Goal: Task Accomplishment & Management: Manage account settings

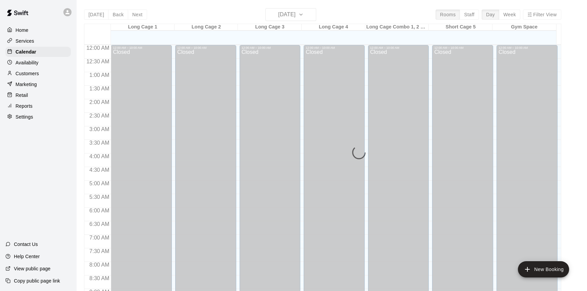
scroll to position [243, 0]
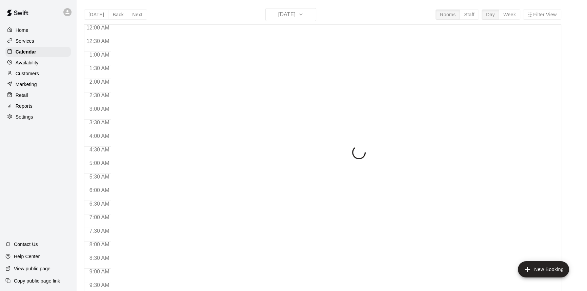
scroll to position [299, 0]
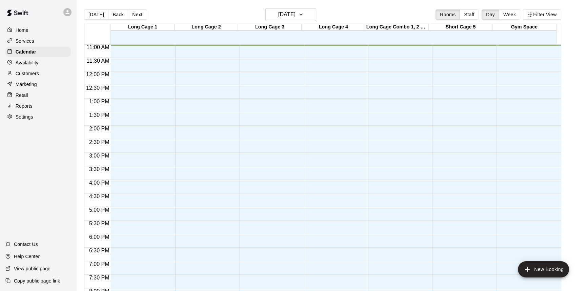
click at [138, 13] on button "Next" at bounding box center [137, 14] width 19 height 10
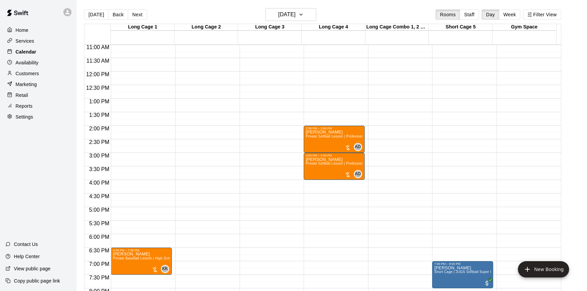
click at [40, 51] on div "Calendar" at bounding box center [37, 52] width 65 height 10
click at [35, 46] on div "Services" at bounding box center [37, 41] width 65 height 10
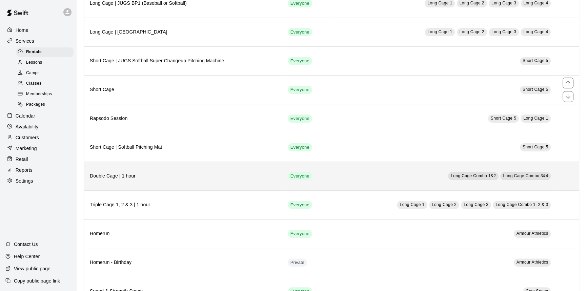
scroll to position [192, 0]
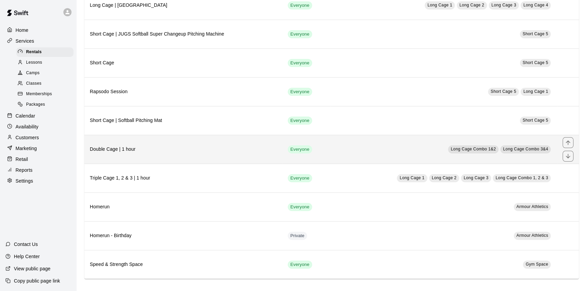
click at [195, 149] on h6 "Double Cage | 1 hour" at bounding box center [183, 149] width 187 height 7
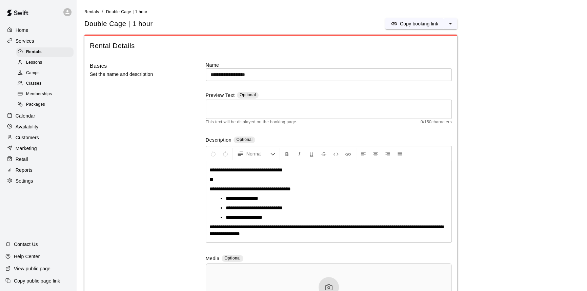
click at [363, 132] on div "**********" at bounding box center [329, 202] width 246 height 280
click at [35, 116] on p "Calendar" at bounding box center [26, 116] width 20 height 7
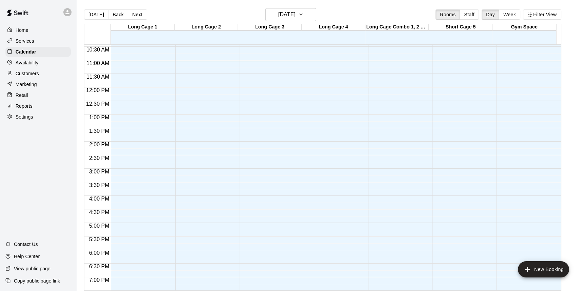
scroll to position [269, 0]
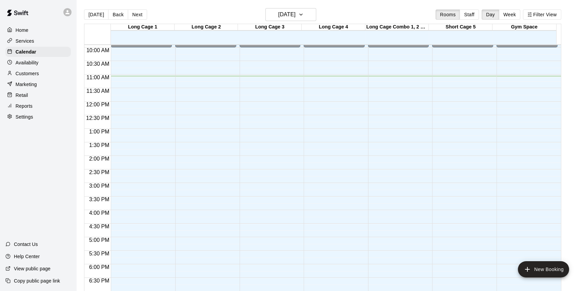
click at [139, 17] on button "Next" at bounding box center [137, 14] width 19 height 10
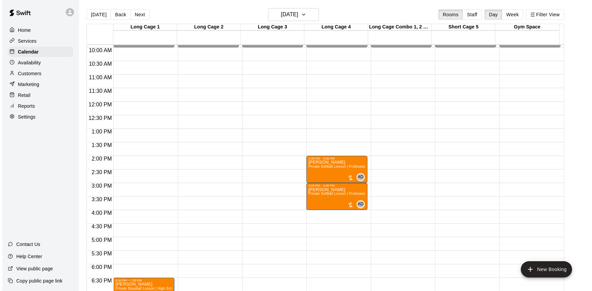
scroll to position [300, 0]
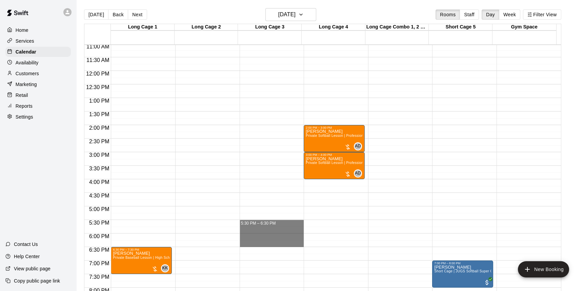
drag, startPoint x: 258, startPoint y: 221, endPoint x: 341, endPoint y: 240, distance: 85.2
click at [341, 240] on div "12:00 AM 12:30 AM 1:00 AM 1:30 AM 2:00 AM 2:30 AM 3:00 AM 3:30 AM 4:00 AM 4:30 …" at bounding box center [322, 171] width 477 height 255
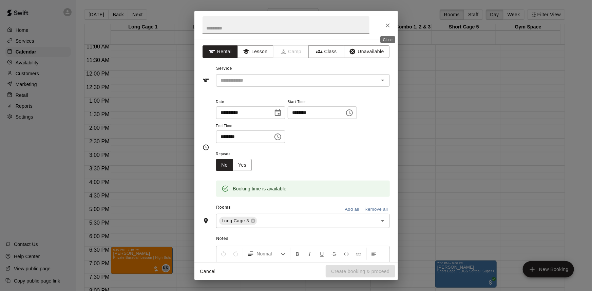
click at [387, 26] on icon "Close" at bounding box center [387, 25] width 4 height 4
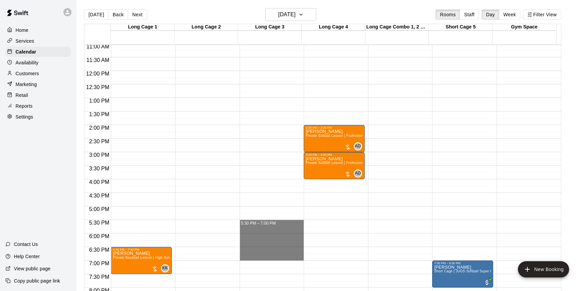
drag, startPoint x: 283, startPoint y: 222, endPoint x: 279, endPoint y: 256, distance: 34.8
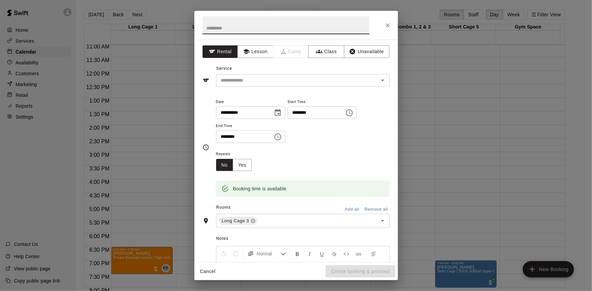
click at [268, 27] on input "text" at bounding box center [285, 25] width 167 height 18
type input "**********"
click at [288, 63] on div "Service ​" at bounding box center [295, 74] width 187 height 23
click at [291, 62] on div "**********" at bounding box center [295, 151] width 203 height 223
click at [292, 66] on div "Service ​" at bounding box center [295, 74] width 187 height 23
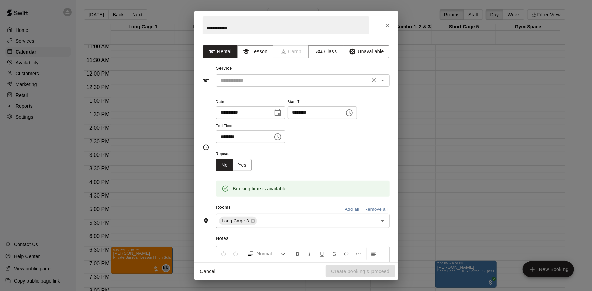
click at [258, 85] on div "​" at bounding box center [303, 80] width 174 height 13
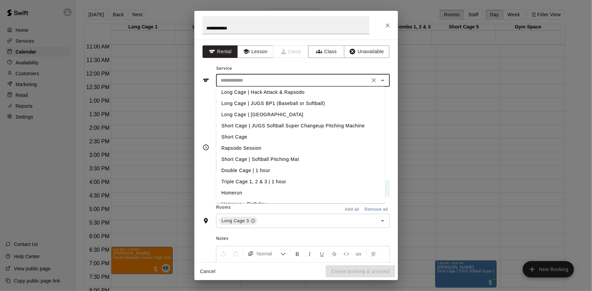
scroll to position [45, 0]
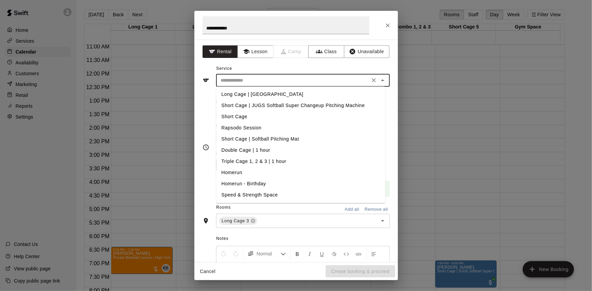
click at [252, 151] on li "Double Cage | 1 hour" at bounding box center [300, 150] width 169 height 11
type input "**********"
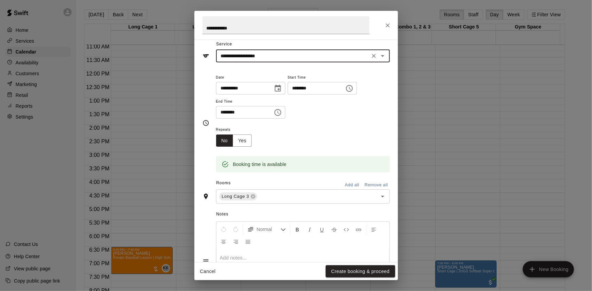
scroll to position [61, 0]
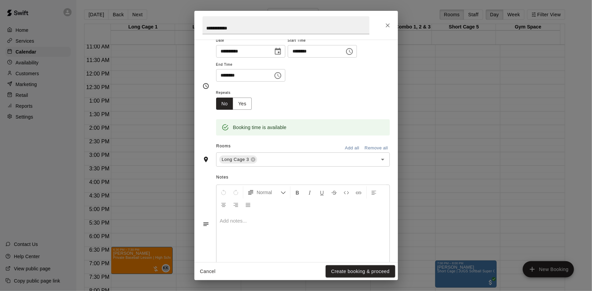
click at [253, 213] on div at bounding box center [302, 238] width 173 height 51
click at [304, 142] on div "Rooms Add all Remove all" at bounding box center [295, 147] width 187 height 12
click at [247, 215] on div at bounding box center [302, 238] width 173 height 51
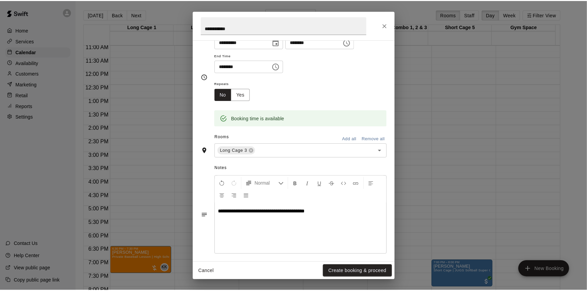
scroll to position [75, 0]
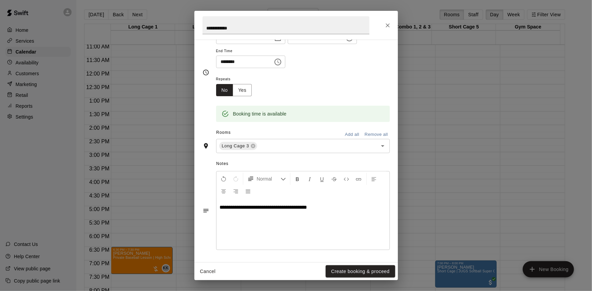
click at [368, 275] on button "Create booking & proceed" at bounding box center [359, 271] width 69 height 13
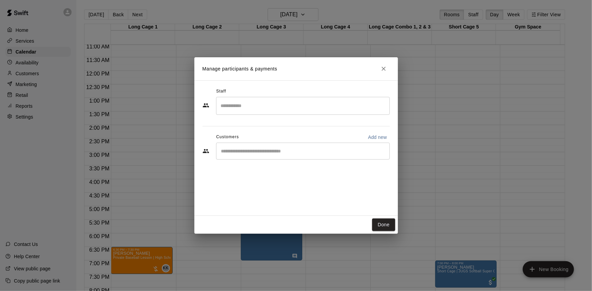
click at [267, 152] on input "Start typing to search customers..." at bounding box center [302, 151] width 167 height 7
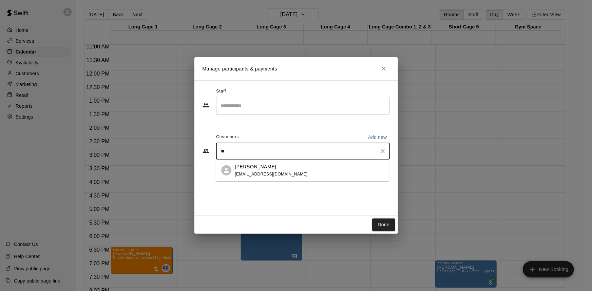
type input "*"
click at [382, 138] on p "Add new" at bounding box center [377, 137] width 19 height 7
select select "**"
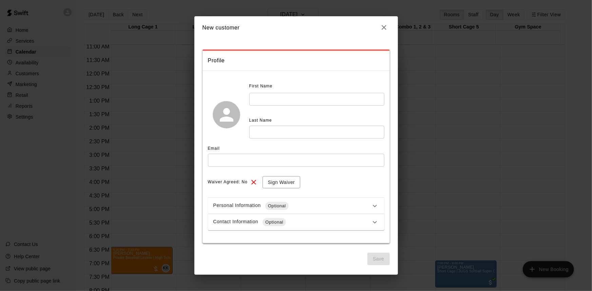
click at [281, 97] on input "text" at bounding box center [316, 99] width 135 height 13
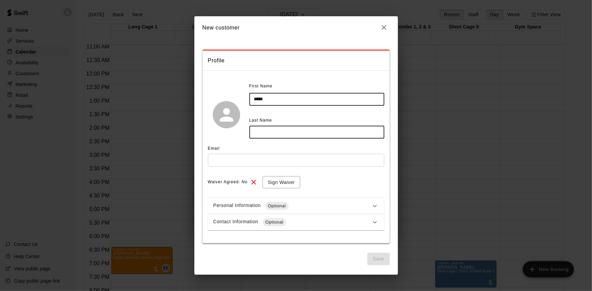
type input "****"
type input "*******"
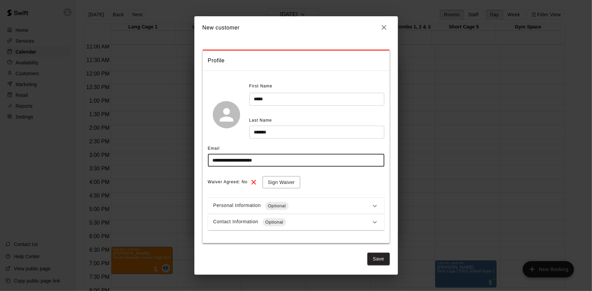
type input "**********"
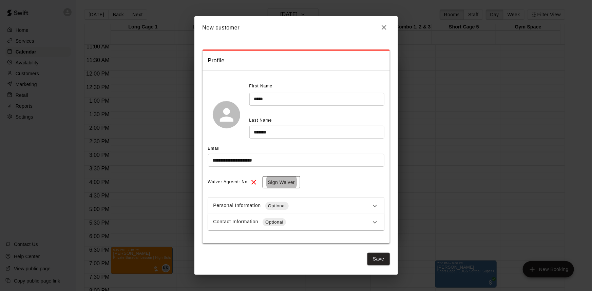
click at [279, 186] on button "Sign Waiver" at bounding box center [281, 182] width 38 height 13
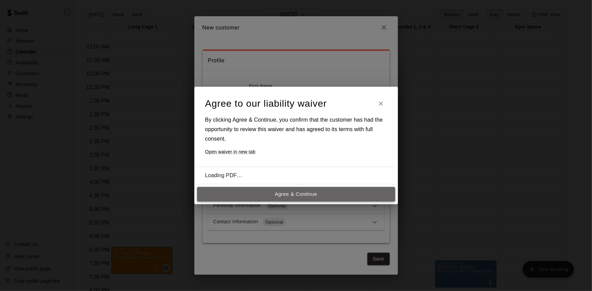
click at [284, 195] on button "Agree & Continue" at bounding box center [296, 194] width 198 height 14
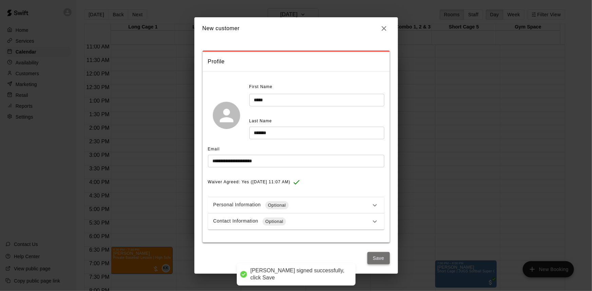
click at [379, 254] on button "Save" at bounding box center [378, 258] width 22 height 13
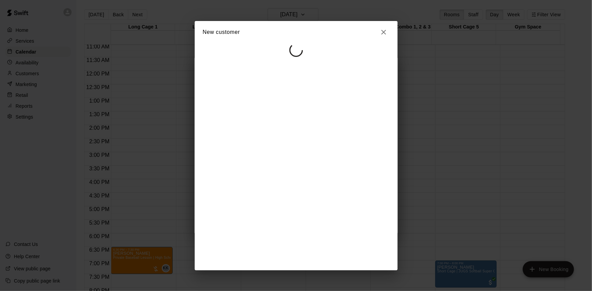
select select "**"
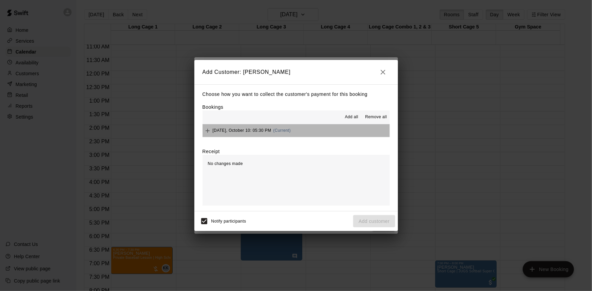
click at [303, 128] on button "Friday, October 10: 05:30 PM (Current)" at bounding box center [295, 130] width 187 height 13
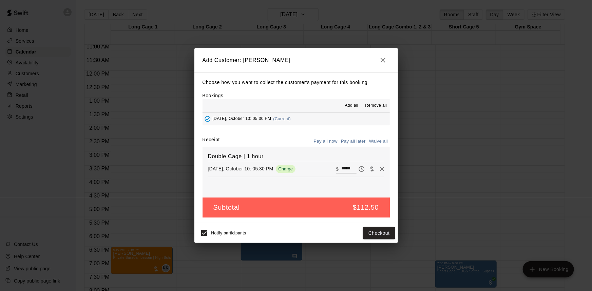
click at [380, 59] on icon "button" at bounding box center [383, 60] width 8 height 8
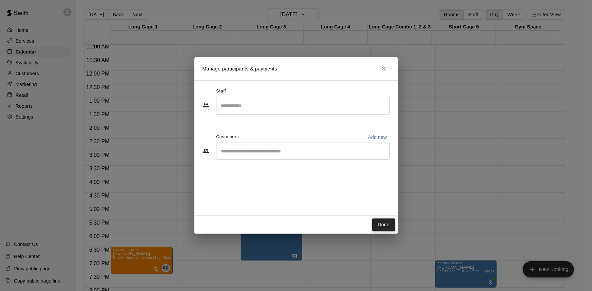
click at [390, 229] on button "Done" at bounding box center [383, 225] width 23 height 13
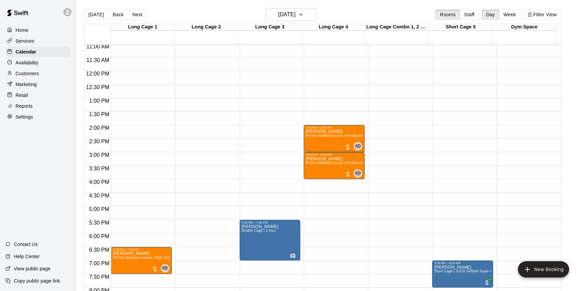
click at [31, 40] on p "Services" at bounding box center [25, 41] width 19 height 7
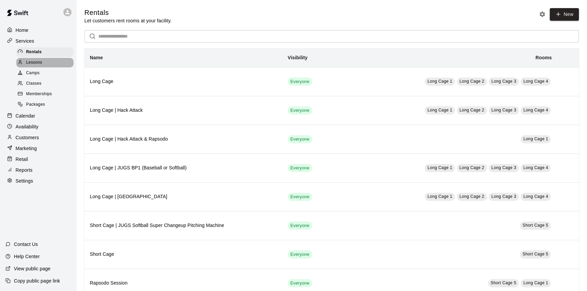
click at [40, 64] on span "Lessons" at bounding box center [34, 62] width 16 height 7
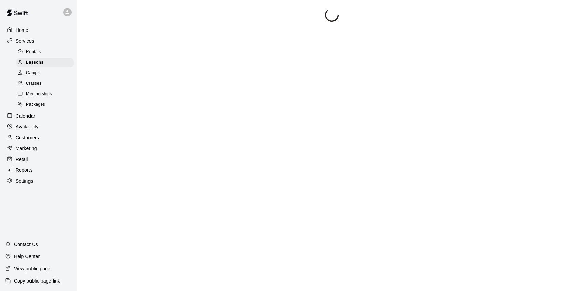
click at [40, 53] on span "Rentals" at bounding box center [33, 52] width 15 height 7
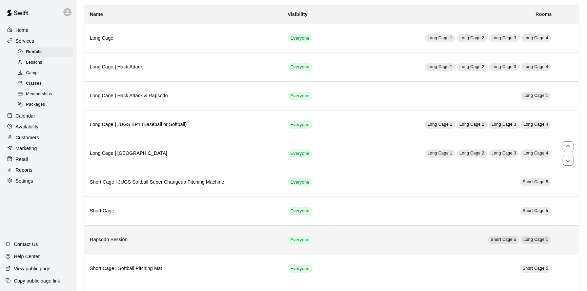
scroll to position [92, 0]
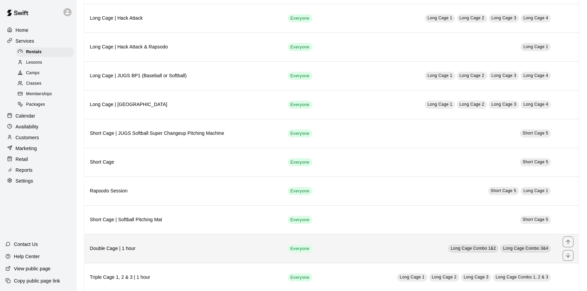
click at [159, 245] on h6 "Double Cage | 1 hour" at bounding box center [183, 248] width 187 height 7
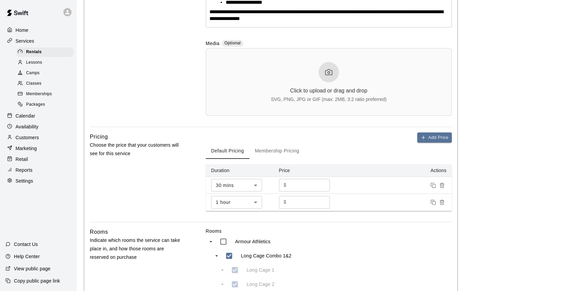
scroll to position [216, 0]
drag, startPoint x: 295, startPoint y: 202, endPoint x: 273, endPoint y: 202, distance: 22.4
click at [273, 202] on tr "1 hour ** ​ $ ** ​" at bounding box center [329, 202] width 246 height 17
type input "**"
click at [363, 148] on div "Default Pricing Membership Pricing" at bounding box center [329, 150] width 246 height 16
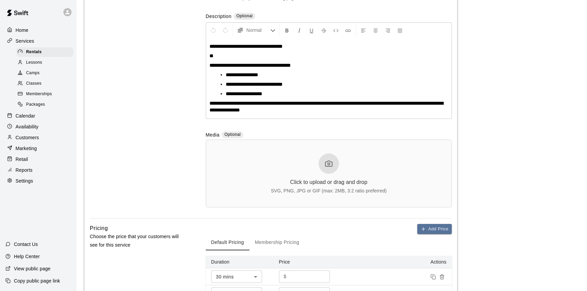
scroll to position [123, 0]
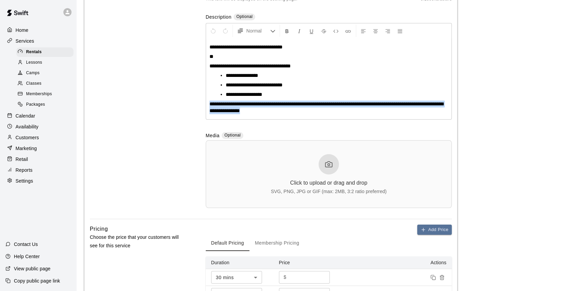
drag, startPoint x: 292, startPoint y: 111, endPoint x: 210, endPoint y: 105, distance: 82.2
click at [210, 105] on p "**********" at bounding box center [328, 108] width 239 height 14
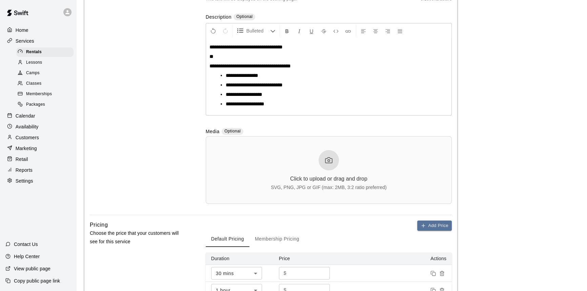
click at [483, 159] on main "**********" at bounding box center [331, 230] width 495 height 691
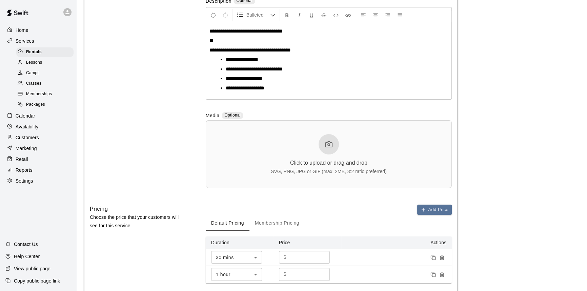
scroll to position [154, 0]
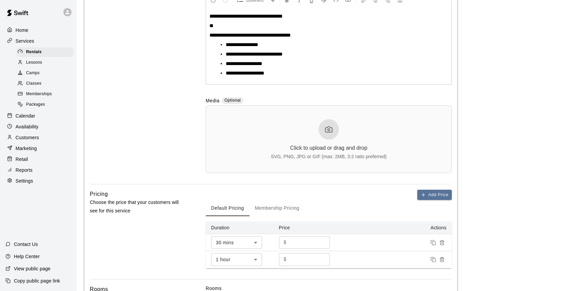
click at [471, 191] on main "**********" at bounding box center [331, 199] width 495 height 691
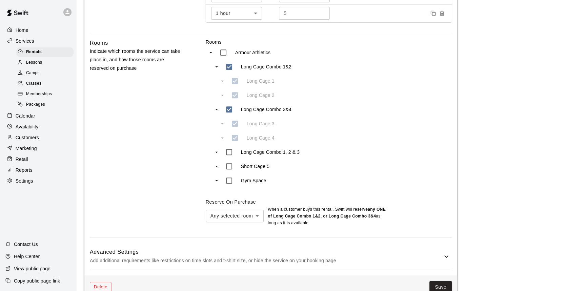
scroll to position [417, 0]
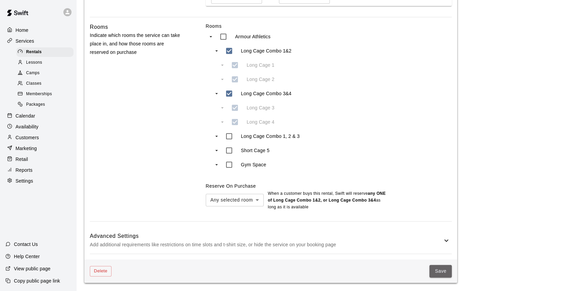
click at [444, 269] on button "Save" at bounding box center [441, 271] width 22 height 13
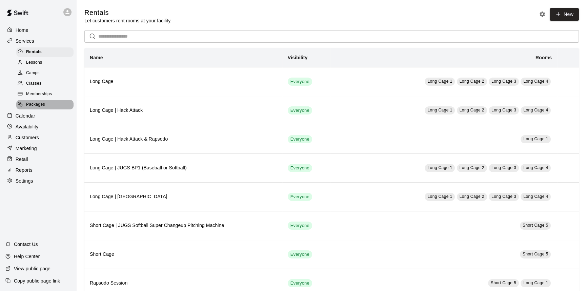
click at [31, 109] on div "Packages" at bounding box center [44, 104] width 57 height 9
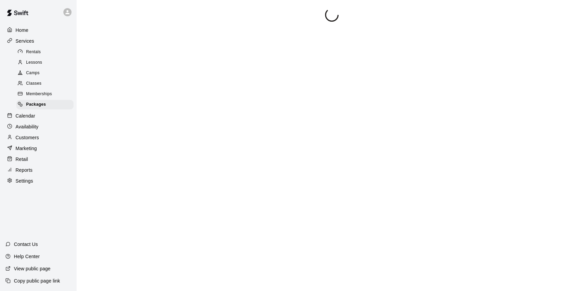
click at [32, 118] on p "Calendar" at bounding box center [26, 116] width 20 height 7
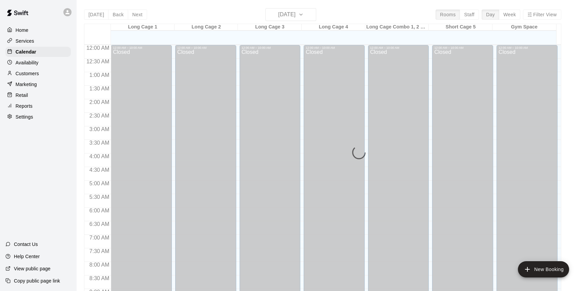
scroll to position [302, 0]
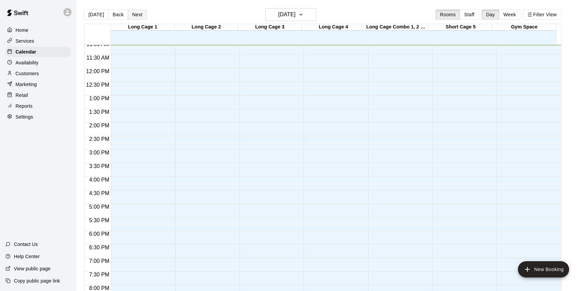
click at [136, 14] on button "Next" at bounding box center [137, 14] width 19 height 10
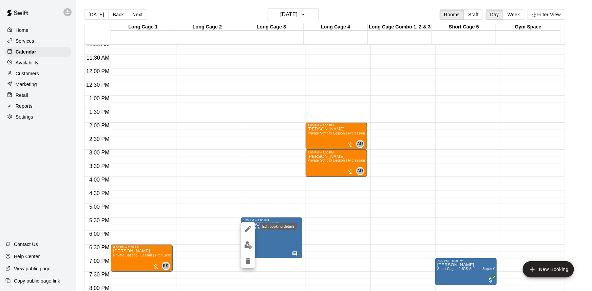
click at [248, 231] on icon "edit" at bounding box center [248, 229] width 8 height 8
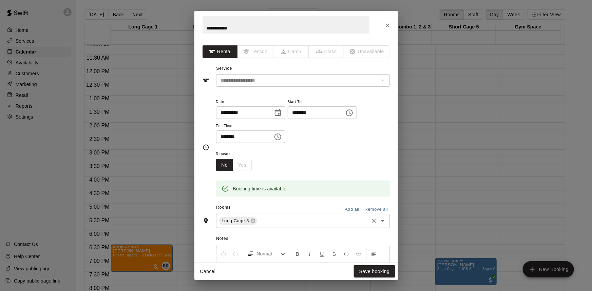
click at [288, 220] on input "text" at bounding box center [312, 221] width 109 height 8
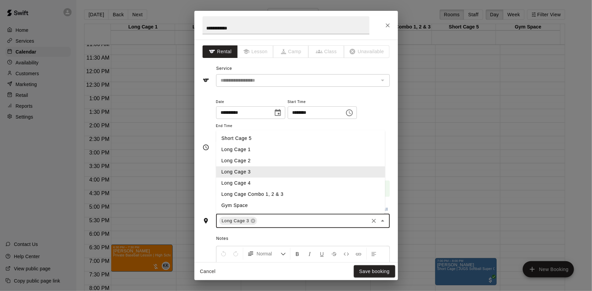
click at [268, 180] on li "Long Cage 4" at bounding box center [300, 183] width 169 height 11
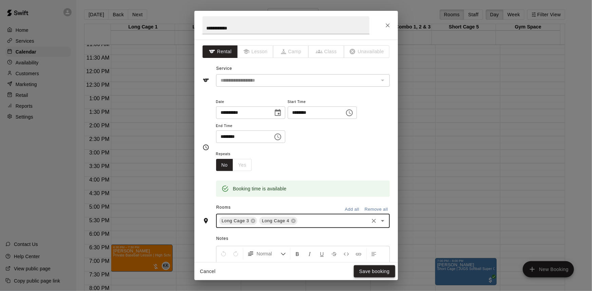
click at [373, 271] on button "Save booking" at bounding box center [374, 271] width 41 height 13
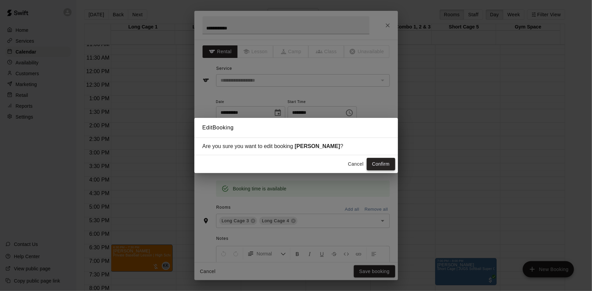
click at [385, 164] on button "Confirm" at bounding box center [380, 164] width 28 height 13
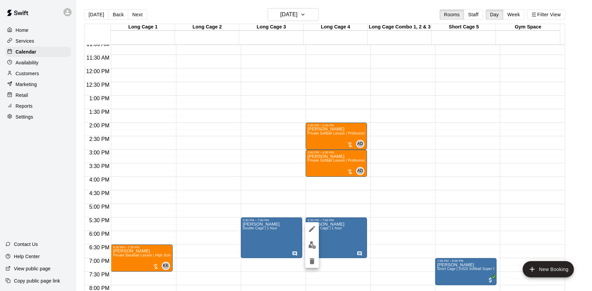
click at [311, 241] on button "edit" at bounding box center [312, 245] width 14 height 13
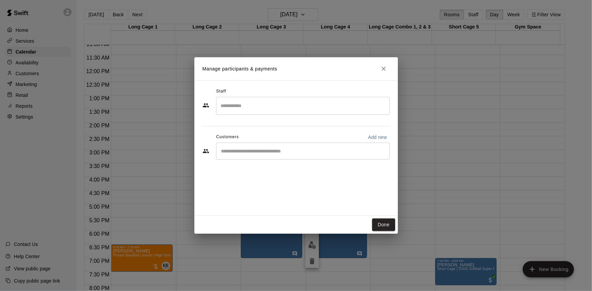
click at [305, 155] on div "​" at bounding box center [303, 151] width 174 height 17
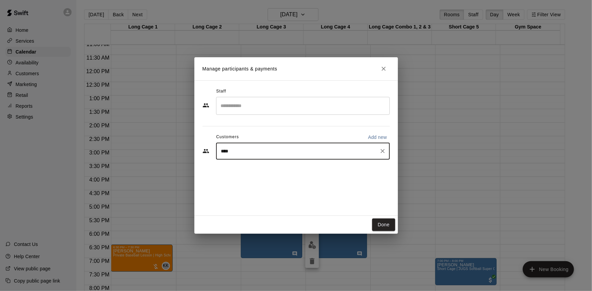
type input "****"
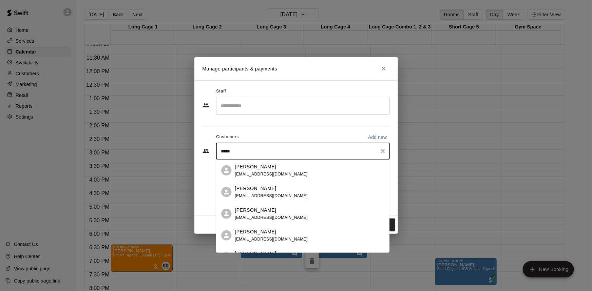
click at [275, 172] on span "ryangirardi16@gmail.com" at bounding box center [271, 174] width 73 height 5
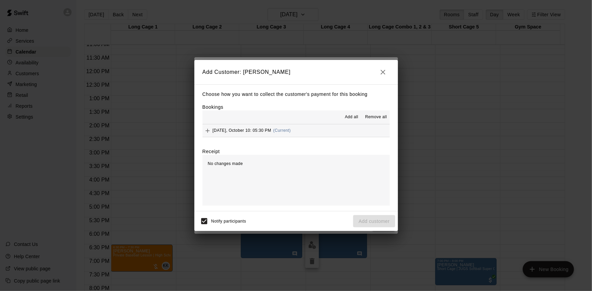
click at [328, 132] on button "Friday, October 10: 05:30 PM (Current)" at bounding box center [295, 130] width 187 height 13
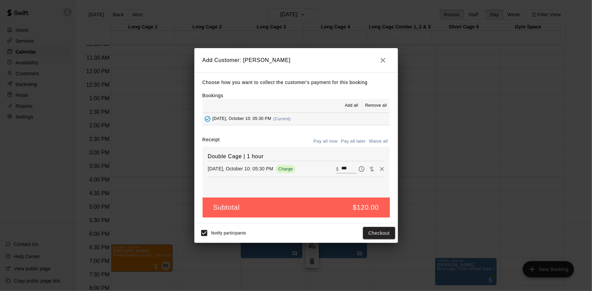
drag, startPoint x: 348, startPoint y: 143, endPoint x: 350, endPoint y: 155, distance: 12.1
click at [348, 145] on button "Pay all later" at bounding box center [353, 141] width 28 height 11
click at [379, 234] on button "Add customer" at bounding box center [374, 233] width 42 height 13
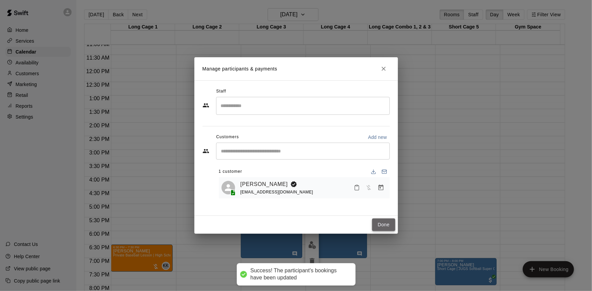
click at [391, 224] on button "Done" at bounding box center [383, 225] width 23 height 13
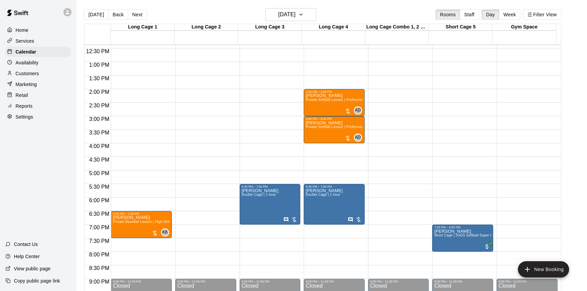
scroll to position [333, 0]
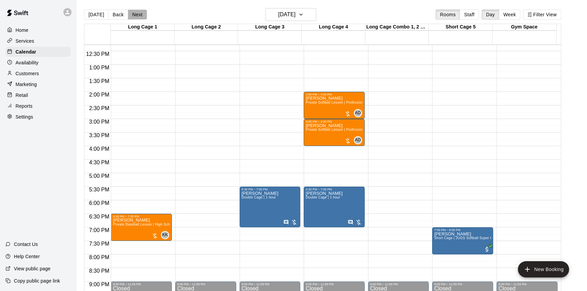
click at [133, 19] on button "Next" at bounding box center [137, 14] width 19 height 10
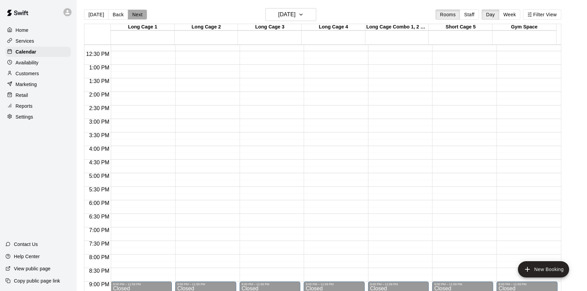
click at [137, 14] on button "Next" at bounding box center [137, 14] width 19 height 10
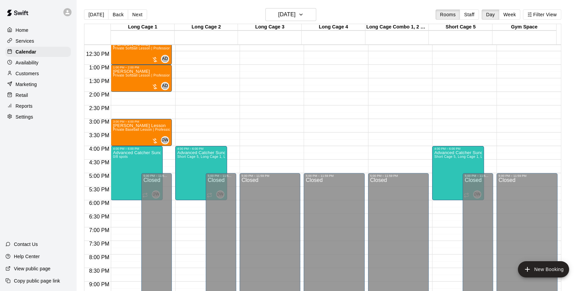
scroll to position [241, 0]
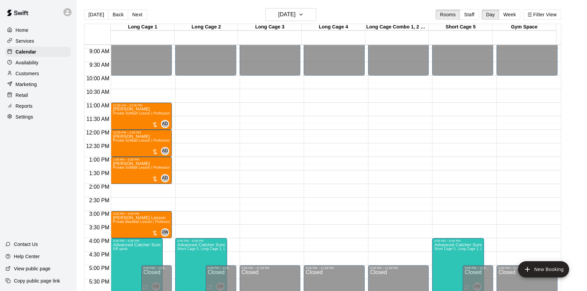
click at [131, 17] on button "Next" at bounding box center [137, 14] width 19 height 10
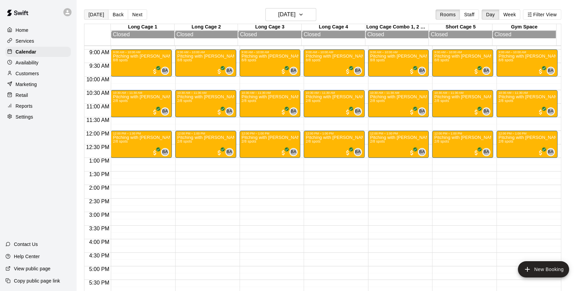
click at [92, 10] on div "Today Back Next Monday Oct 13 Rooms Staff Day Week Filter View" at bounding box center [322, 16] width 477 height 16
click at [95, 13] on button "[DATE]" at bounding box center [96, 14] width 24 height 10
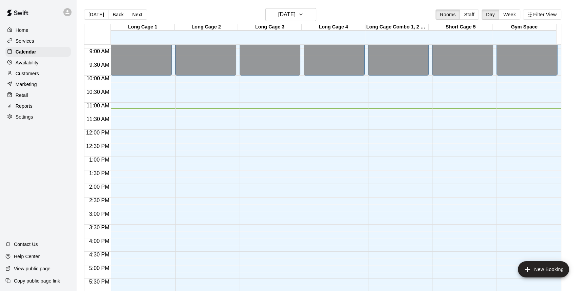
click at [131, 13] on button "Next" at bounding box center [137, 14] width 19 height 10
click at [131, 13] on div "Today Back Next Thursday Oct 09 Rooms Staff Day Week Filter View Long Cage 1 09…" at bounding box center [322, 153] width 477 height 291
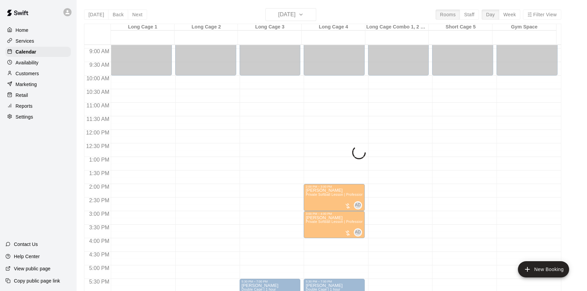
click at [131, 14] on div "Today Back Next Friday Oct 10 Rooms Staff Day Week Filter View Long Cage 1 10 F…" at bounding box center [322, 153] width 477 height 291
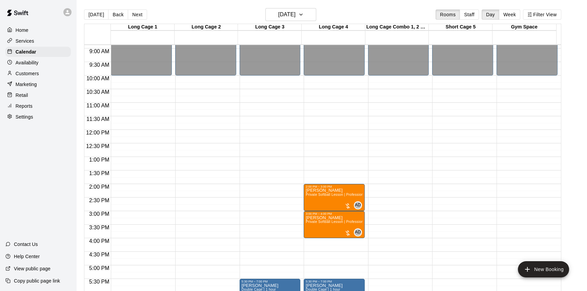
click at [132, 14] on button "Next" at bounding box center [137, 14] width 19 height 10
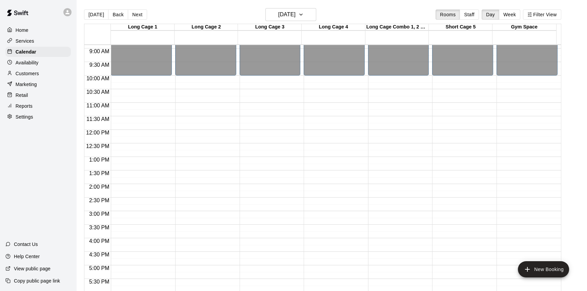
click at [133, 14] on button "Next" at bounding box center [137, 14] width 19 height 10
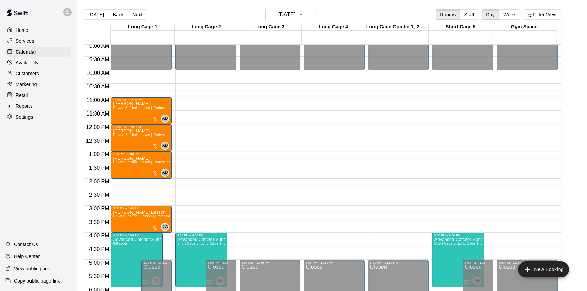
scroll to position [210, 0]
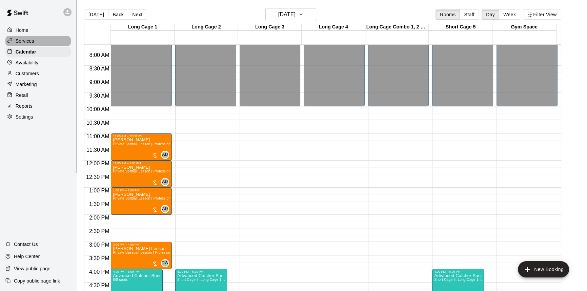
click at [62, 45] on div "Services" at bounding box center [37, 41] width 65 height 10
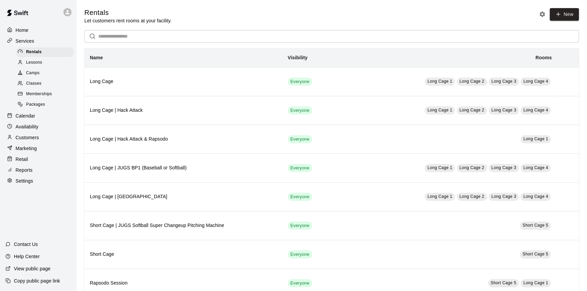
click at [41, 83] on span "Classes" at bounding box center [33, 83] width 15 height 7
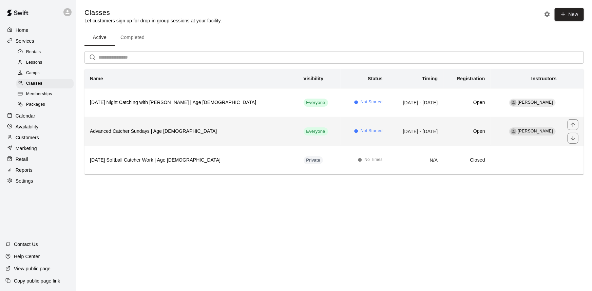
click at [178, 127] on th "Advanced Catcher Sundays | Age 15-18" at bounding box center [191, 131] width 214 height 29
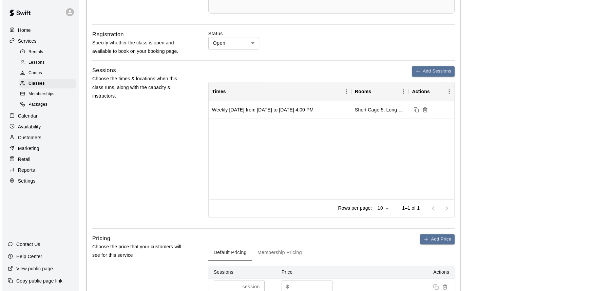
scroll to position [339, 0]
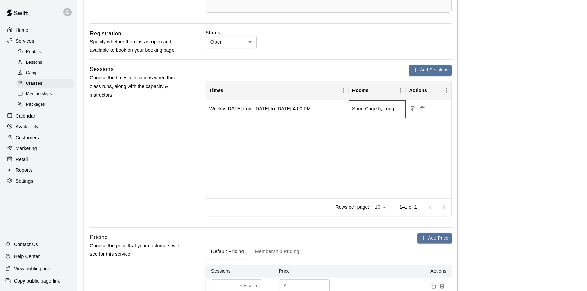
click at [402, 118] on div "Short Cage 5, Long Cage 1, Long Cage 2" at bounding box center [377, 109] width 57 height 18
click at [413, 111] on rect "Duplicate sessions" at bounding box center [414, 109] width 3 height 3
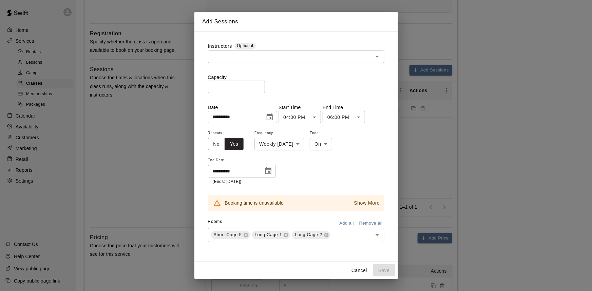
click at [360, 272] on button "Cancel" at bounding box center [359, 270] width 22 height 13
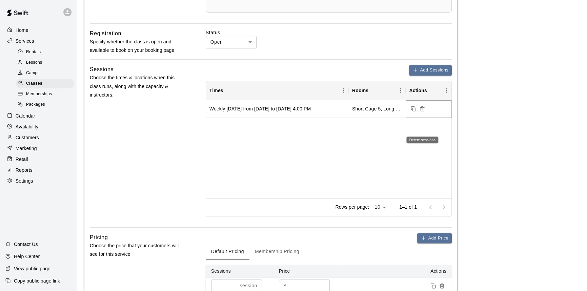
click at [423, 112] on icon "Delete sessions" at bounding box center [422, 108] width 5 height 5
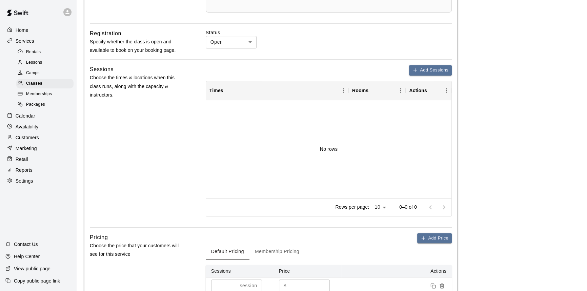
click at [435, 84] on div "**********" at bounding box center [270, 30] width 373 height 627
click at [428, 76] on button "Add Sessions" at bounding box center [430, 70] width 43 height 11
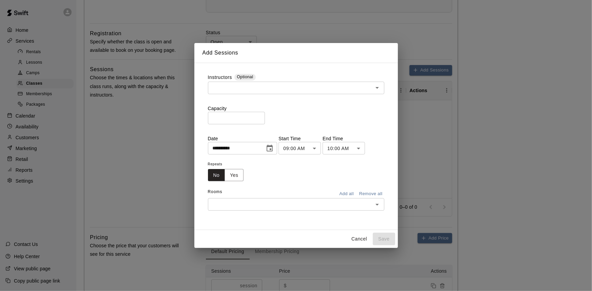
click at [283, 91] on input "text" at bounding box center [290, 88] width 161 height 8
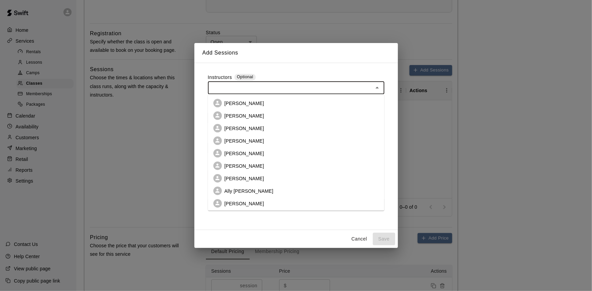
click at [245, 128] on p "[PERSON_NAME]" at bounding box center [244, 128] width 40 height 7
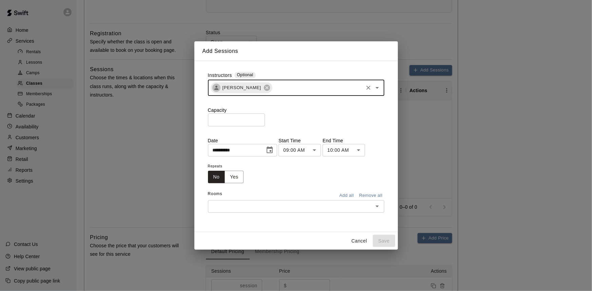
click at [265, 119] on input "*" at bounding box center [236, 120] width 57 height 13
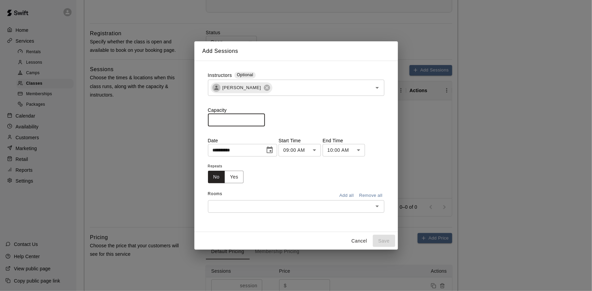
click at [265, 119] on input "*" at bounding box center [236, 120] width 57 height 13
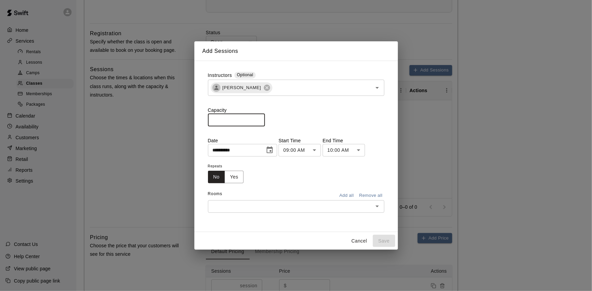
type input "*"
click at [265, 119] on input "*" at bounding box center [236, 120] width 57 height 13
click at [274, 150] on icon "Choose date, selected date is Oct 9, 2025" at bounding box center [269, 150] width 8 height 8
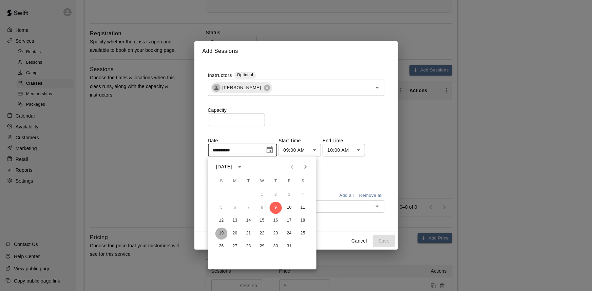
drag, startPoint x: 218, startPoint y: 231, endPoint x: 236, endPoint y: 229, distance: 17.7
click at [218, 231] on button "19" at bounding box center [221, 234] width 12 height 12
type input "**********"
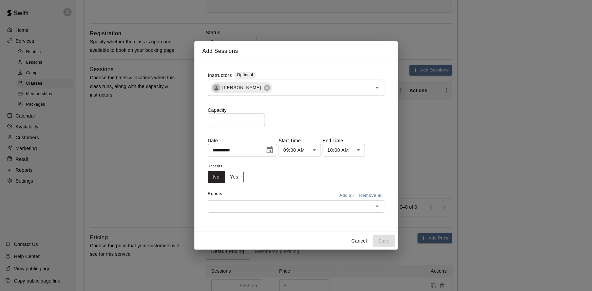
click at [240, 180] on button "Yes" at bounding box center [233, 177] width 19 height 13
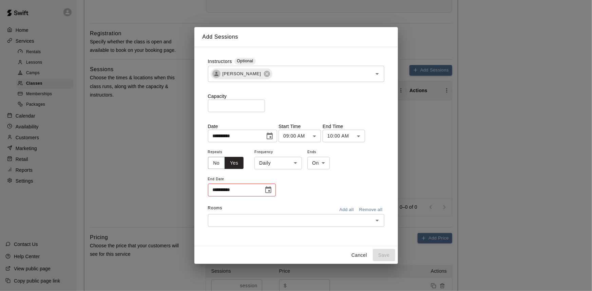
click at [326, 140] on body "**********" at bounding box center [296, 82] width 592 height 843
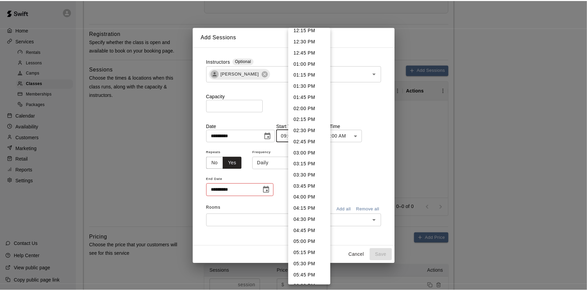
scroll to position [559, 0]
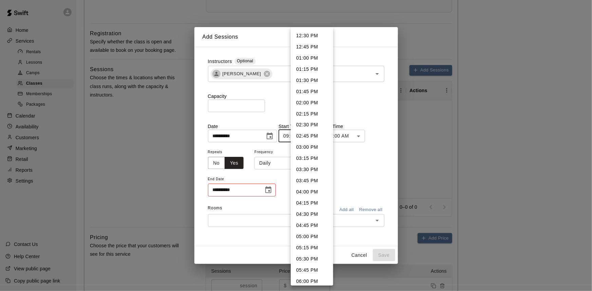
click at [315, 190] on li "04:00 PM" at bounding box center [312, 192] width 42 height 11
type input "********"
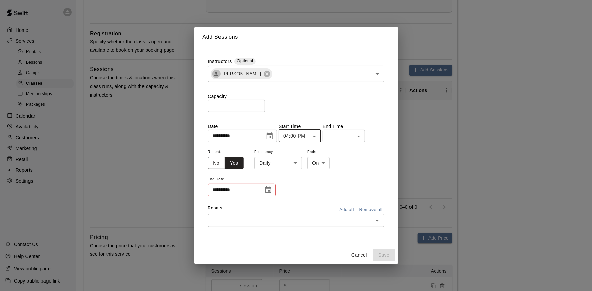
click at [361, 136] on body "**********" at bounding box center [296, 82] width 592 height 843
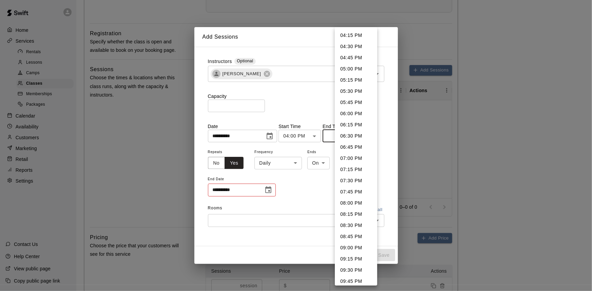
click at [353, 112] on li "06:00 PM" at bounding box center [356, 113] width 42 height 11
type input "********"
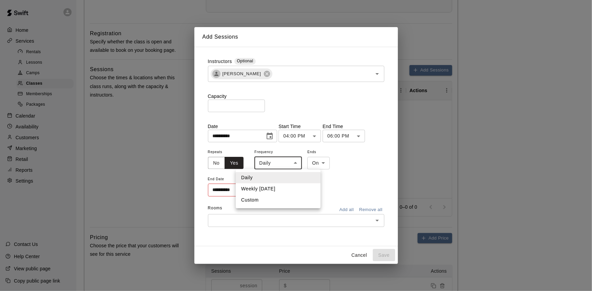
drag, startPoint x: 300, startPoint y: 160, endPoint x: 297, endPoint y: 164, distance: 5.5
click at [300, 160] on body "**********" at bounding box center [296, 82] width 592 height 843
click at [273, 189] on li "Weekly on Sunday" at bounding box center [278, 188] width 85 height 11
type input "******"
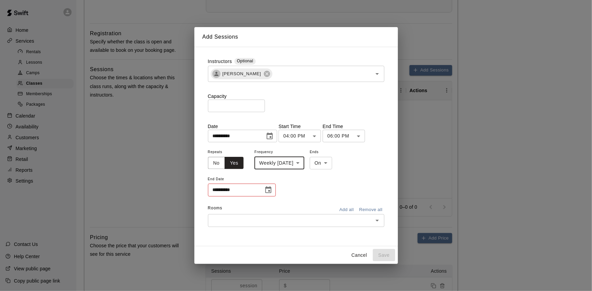
click at [272, 191] on button "Choose date" at bounding box center [268, 190] width 14 height 14
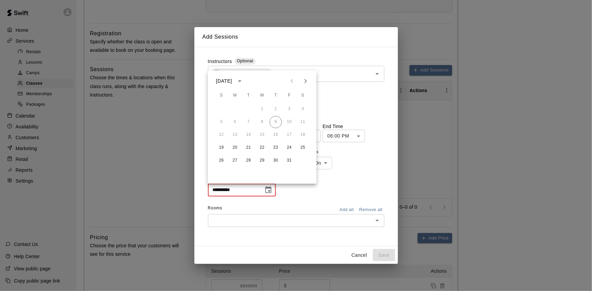
click at [307, 81] on icon "Next month" at bounding box center [305, 81] width 8 height 8
click at [221, 148] on button "16" at bounding box center [221, 148] width 12 height 12
type input "**********"
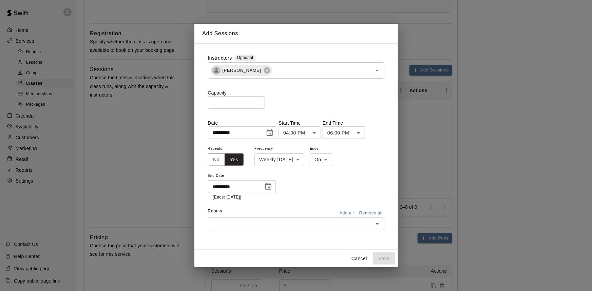
click at [316, 220] on input "text" at bounding box center [290, 224] width 161 height 8
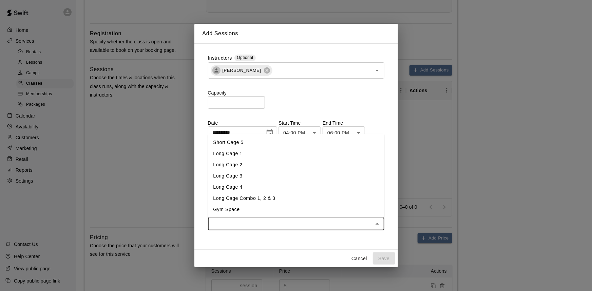
click at [251, 155] on li "Long Cage 1" at bounding box center [296, 153] width 176 height 11
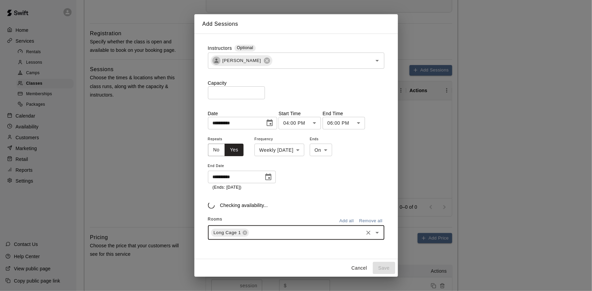
click at [268, 232] on div "Long Cage 1 ​" at bounding box center [296, 233] width 176 height 14
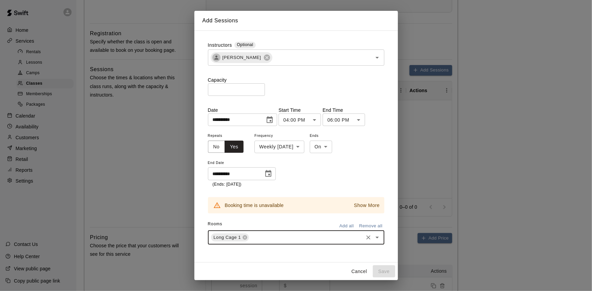
click at [275, 238] on input "text" at bounding box center [306, 238] width 112 height 8
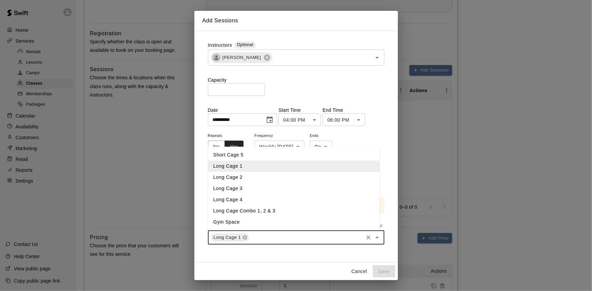
click at [255, 178] on li "Long Cage 2" at bounding box center [294, 177] width 172 height 11
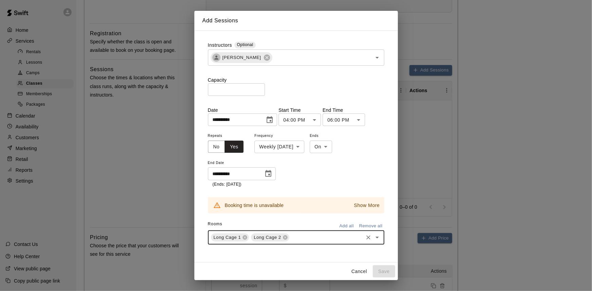
click at [366, 207] on p "Show More" at bounding box center [367, 205] width 26 height 7
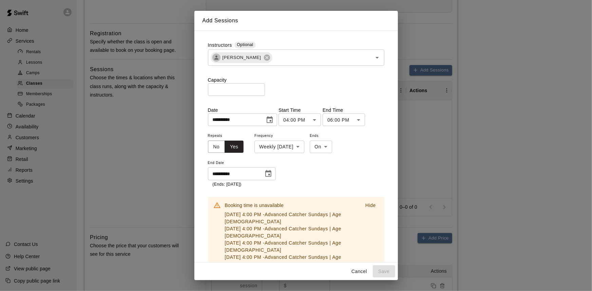
click at [367, 207] on p "Hide" at bounding box center [370, 205] width 11 height 7
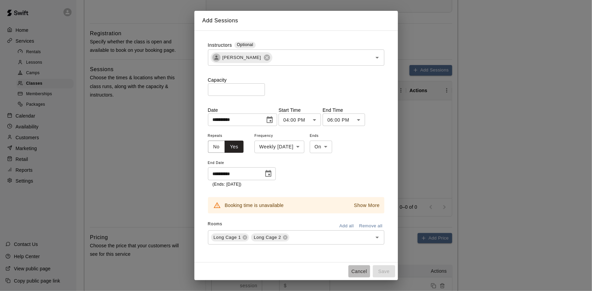
click at [360, 272] on button "Cancel" at bounding box center [359, 271] width 22 height 13
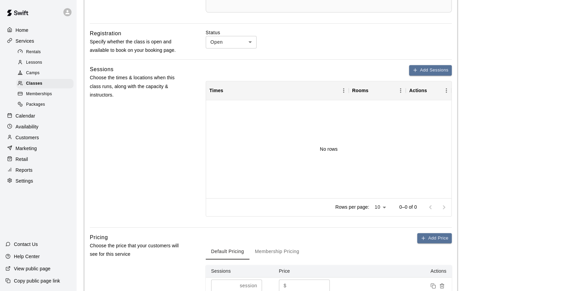
click at [458, 187] on main "**********" at bounding box center [331, 82] width 495 height 826
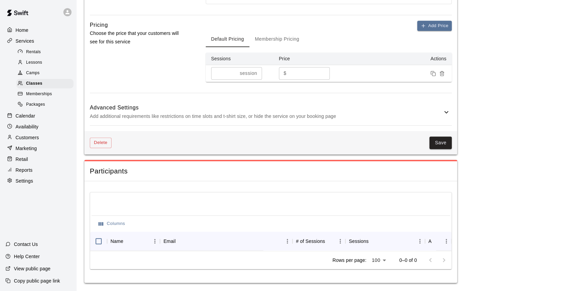
scroll to position [555, 0]
click at [441, 149] on button "Save" at bounding box center [441, 143] width 22 height 13
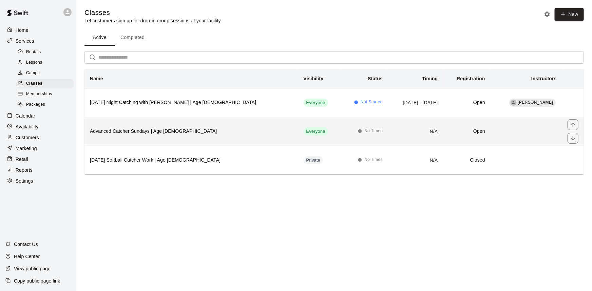
click at [298, 130] on td "Everyone" at bounding box center [319, 131] width 43 height 29
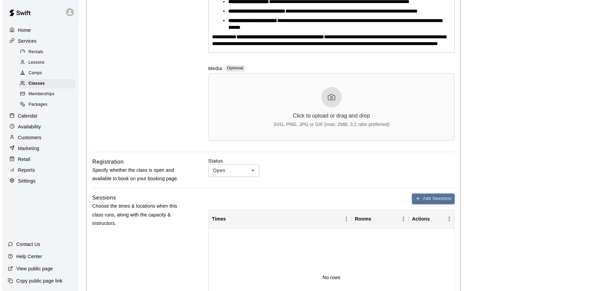
scroll to position [246, 0]
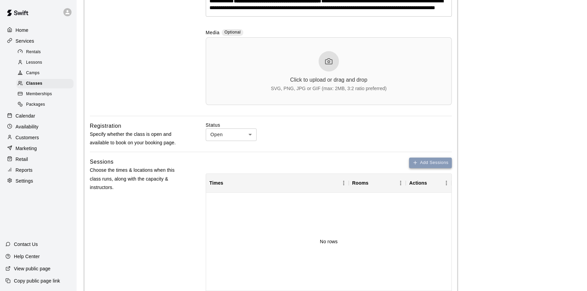
click at [432, 168] on button "Add Sessions" at bounding box center [430, 163] width 43 height 11
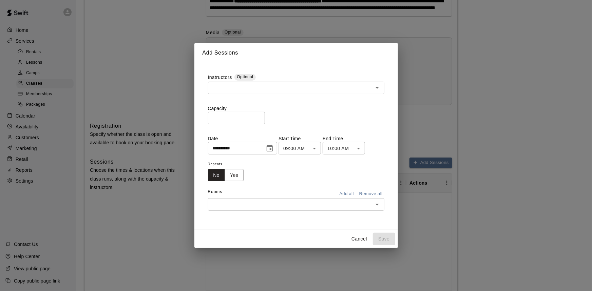
click at [265, 92] on input "text" at bounding box center [290, 88] width 161 height 8
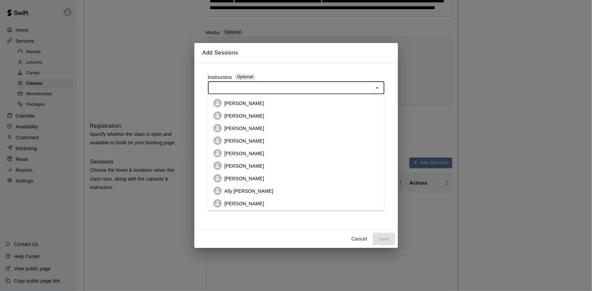
click at [252, 129] on p "[PERSON_NAME]" at bounding box center [244, 128] width 40 height 7
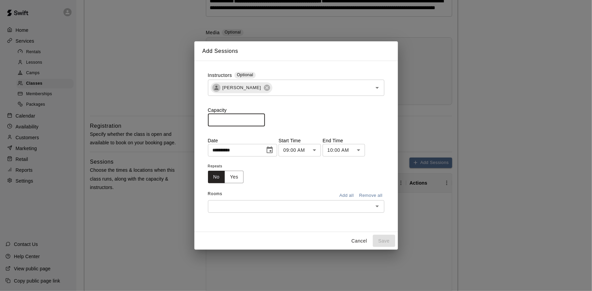
click at [247, 119] on input "*" at bounding box center [236, 120] width 57 height 13
click at [265, 115] on input "*" at bounding box center [236, 120] width 57 height 13
click at [265, 117] on input "*" at bounding box center [236, 120] width 57 height 13
click at [265, 118] on input "*" at bounding box center [236, 120] width 57 height 13
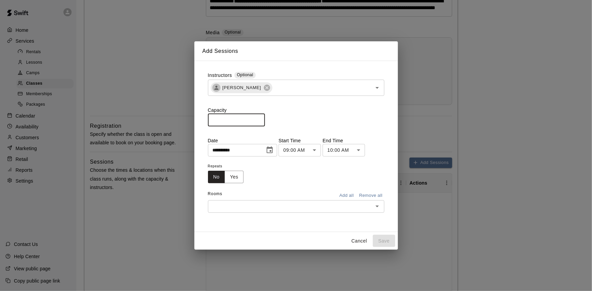
click at [265, 118] on input "*" at bounding box center [236, 120] width 57 height 13
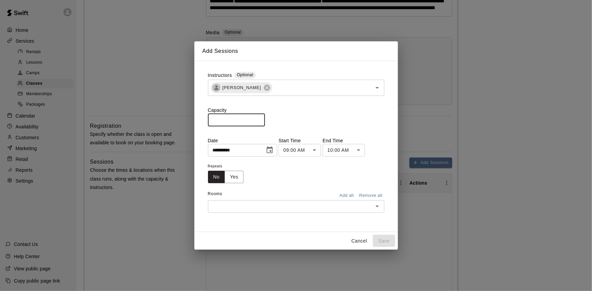
type input "*"
click at [265, 120] on input "*" at bounding box center [236, 120] width 57 height 13
click at [273, 147] on icon "Choose date, selected date is Oct 9, 2025" at bounding box center [269, 149] width 6 height 7
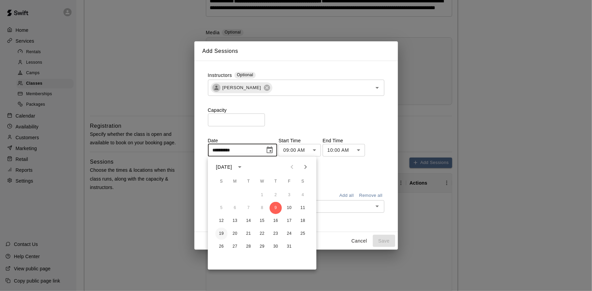
click at [223, 231] on button "19" at bounding box center [221, 234] width 12 height 12
type input "**********"
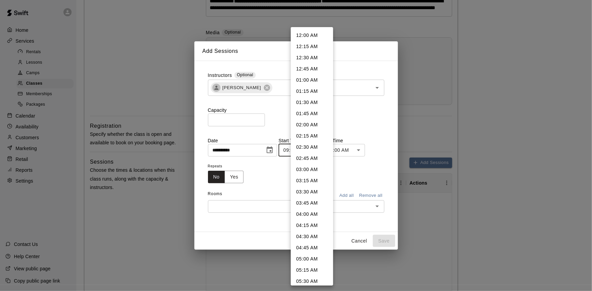
click at [325, 151] on body "**********" at bounding box center [296, 175] width 592 height 843
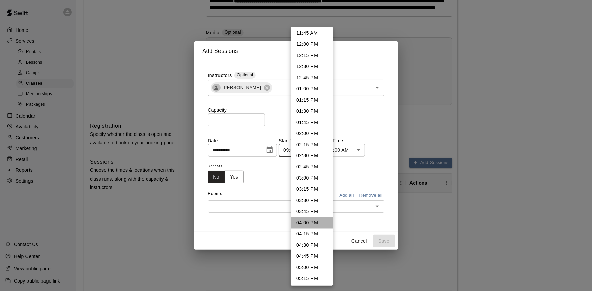
click at [312, 224] on li "04:00 PM" at bounding box center [312, 223] width 42 height 11
type input "********"
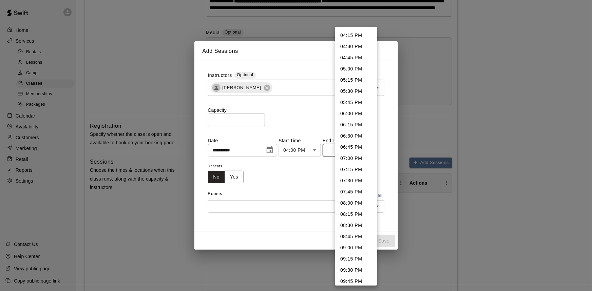
click at [353, 152] on body "**********" at bounding box center [296, 175] width 592 height 843
drag, startPoint x: 357, startPoint y: 113, endPoint x: 348, endPoint y: 119, distance: 10.8
click at [357, 113] on li "06:00 PM" at bounding box center [356, 113] width 42 height 11
type input "********"
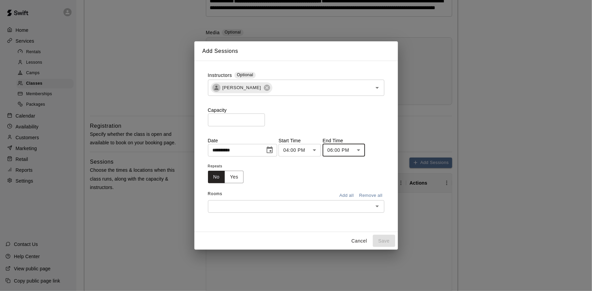
drag, startPoint x: 232, startPoint y: 174, endPoint x: 242, endPoint y: 174, distance: 10.9
click at [232, 174] on button "Yes" at bounding box center [233, 177] width 19 height 13
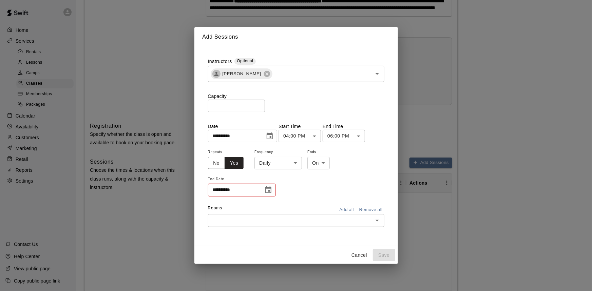
click at [277, 160] on body "**********" at bounding box center [296, 175] width 592 height 843
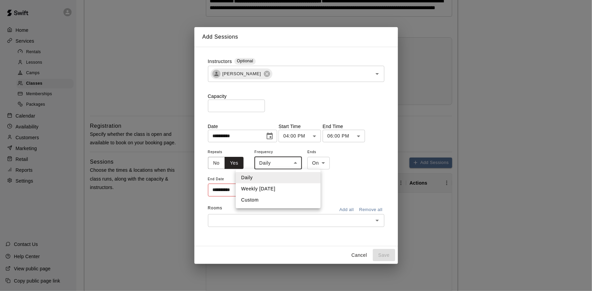
click at [275, 189] on li "Weekly on Sunday" at bounding box center [278, 188] width 85 height 11
type input "******"
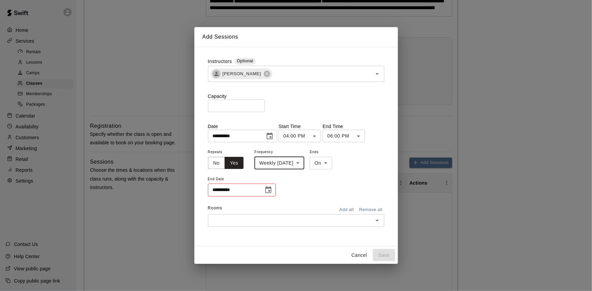
drag, startPoint x: 249, startPoint y: 185, endPoint x: 251, endPoint y: 191, distance: 6.3
click at [250, 186] on input "**********" at bounding box center [233, 190] width 51 height 13
click at [268, 192] on icon "Choose date" at bounding box center [268, 190] width 8 height 8
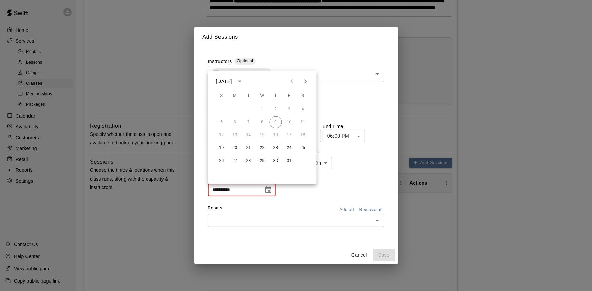
click at [306, 79] on icon "Next month" at bounding box center [305, 81] width 8 height 8
click at [224, 147] on button "16" at bounding box center [221, 148] width 12 height 12
type input "**********"
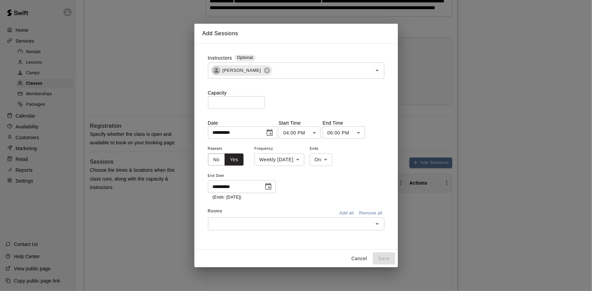
click at [314, 220] on input "text" at bounding box center [290, 224] width 161 height 8
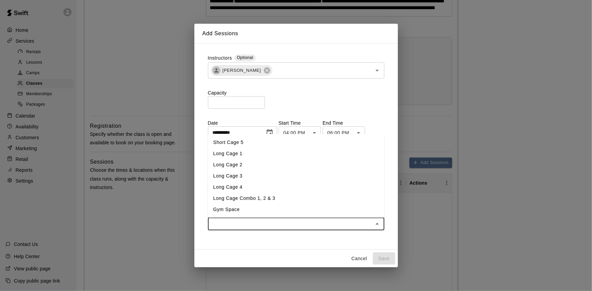
click at [237, 149] on li "Long Cage 1" at bounding box center [296, 153] width 176 height 11
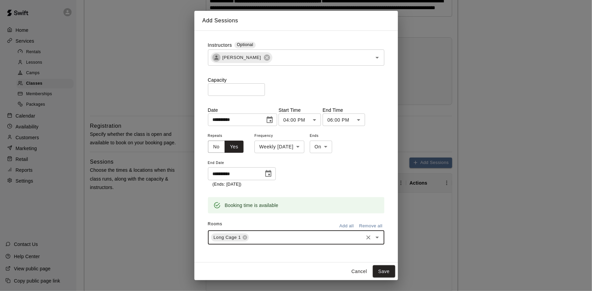
click at [279, 237] on input "text" at bounding box center [306, 238] width 112 height 8
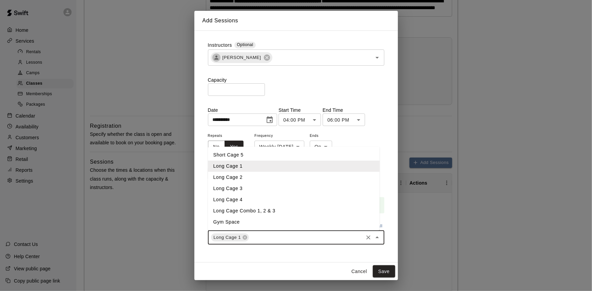
click at [256, 180] on li "Long Cage 2" at bounding box center [294, 177] width 172 height 11
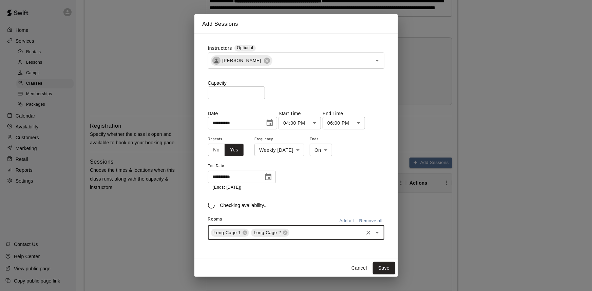
click at [304, 235] on input "text" at bounding box center [326, 232] width 72 height 8
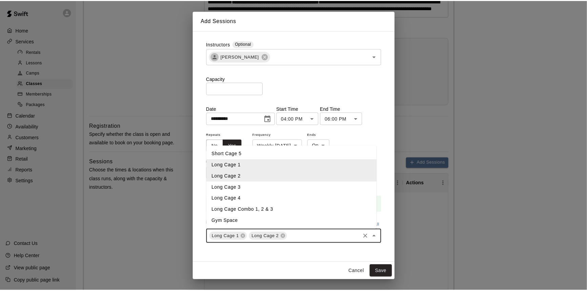
scroll to position [0, 0]
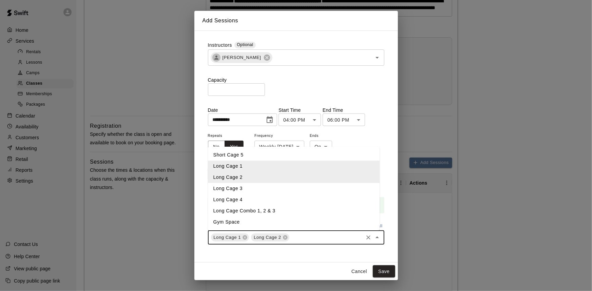
click at [257, 157] on li "Short Cage 5" at bounding box center [294, 155] width 172 height 11
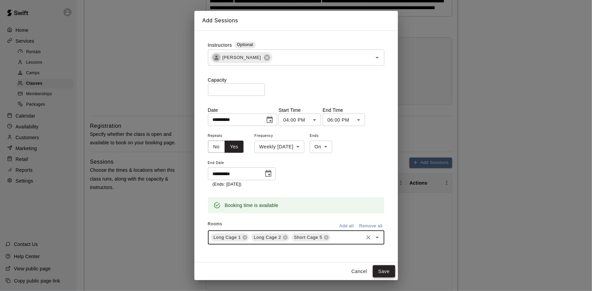
click at [385, 267] on button "Save" at bounding box center [384, 271] width 22 height 13
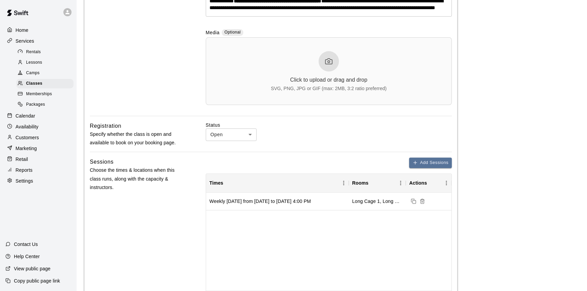
click at [482, 195] on main "**********" at bounding box center [331, 175] width 495 height 826
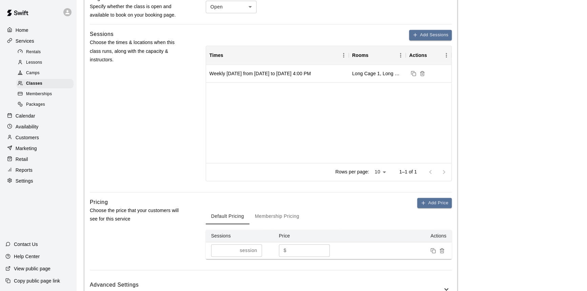
scroll to position [431, 0]
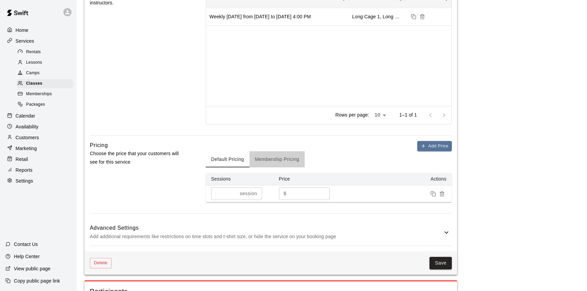
click at [275, 167] on button "Membership Pricing" at bounding box center [276, 159] width 55 height 16
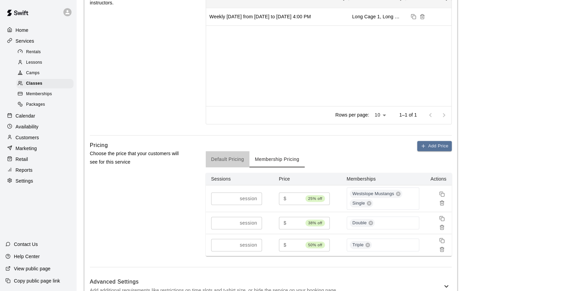
click at [239, 167] on button "Default Pricing" at bounding box center [228, 159] width 44 height 16
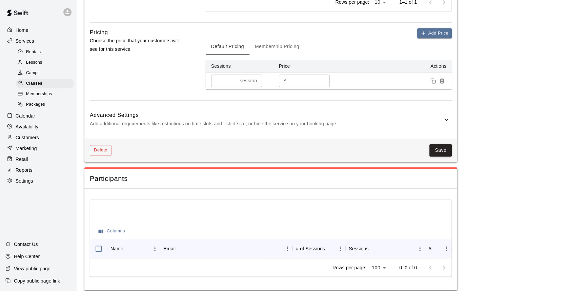
scroll to position [555, 0]
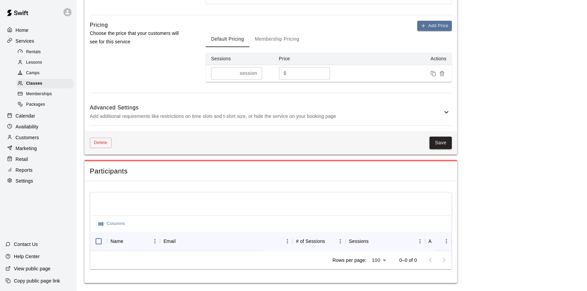
click at [398, 149] on div "Save" at bounding box center [282, 143] width 340 height 13
click at [386, 125] on div "Advanced Settings Add additional requirements like restrictions on time slots a…" at bounding box center [271, 112] width 362 height 27
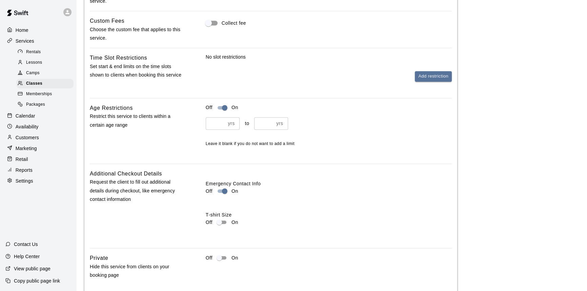
scroll to position [832, 0]
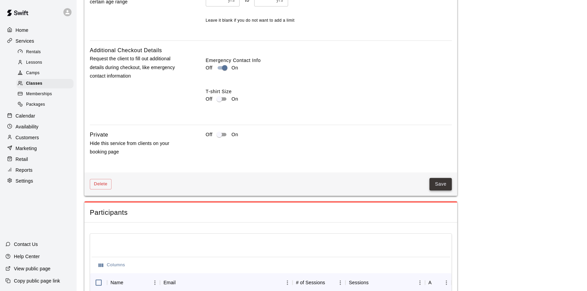
click at [444, 191] on button "Save" at bounding box center [441, 184] width 22 height 13
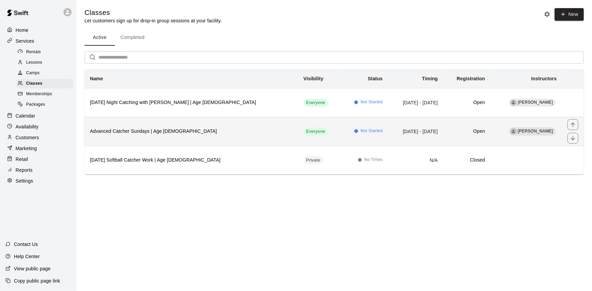
click at [230, 131] on h6 "Advanced Catcher Sundays | Age 15-18" at bounding box center [191, 131] width 203 height 7
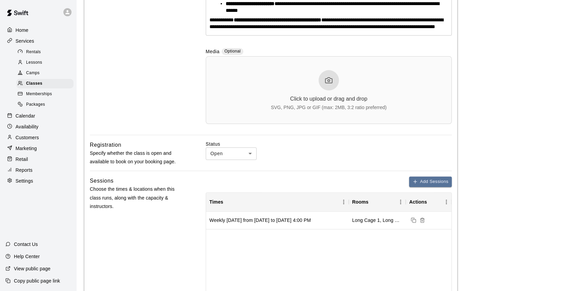
scroll to position [246, 0]
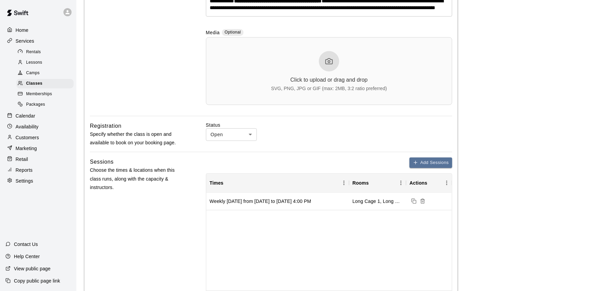
click at [248, 152] on body "**********" at bounding box center [296, 175] width 592 height 843
click at [232, 168] on li "Closed" at bounding box center [231, 169] width 51 height 11
type input "******"
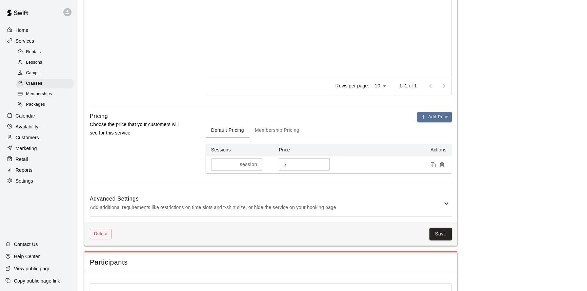
scroll to position [462, 0]
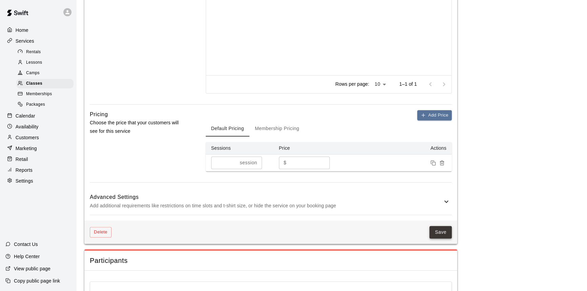
click at [435, 239] on button "Save" at bounding box center [441, 232] width 22 height 13
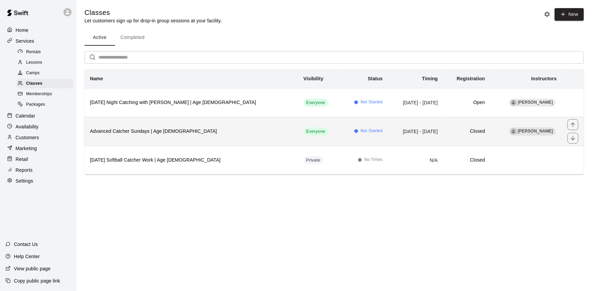
click at [227, 138] on th "Advanced Catcher Sundays | Age 15-18" at bounding box center [191, 131] width 214 height 29
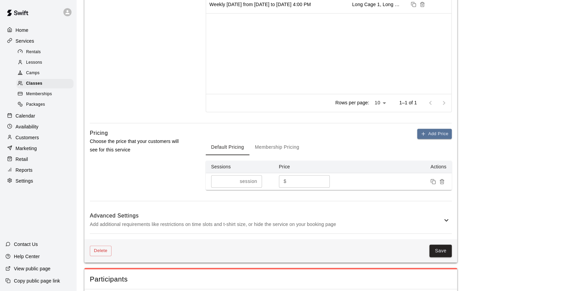
scroll to position [462, 0]
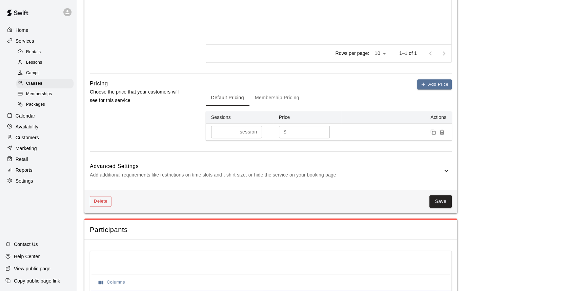
click at [213, 179] on p "Add additional requirements like restrictions on time slots and t-shirt size, o…" at bounding box center [266, 175] width 353 height 8
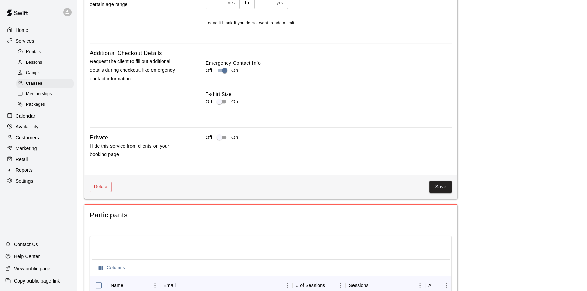
scroll to position [832, 0]
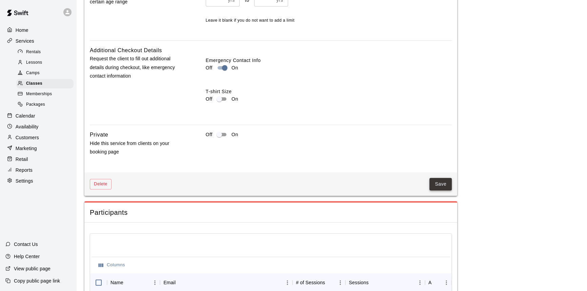
click at [441, 191] on button "Save" at bounding box center [441, 184] width 22 height 13
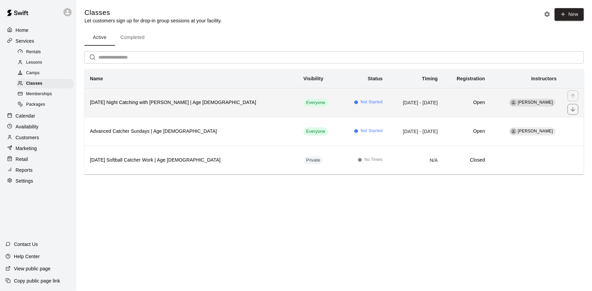
click at [223, 106] on th "Thursday Night Catching with Declan Wiesner | Age 11-14" at bounding box center [191, 102] width 214 height 29
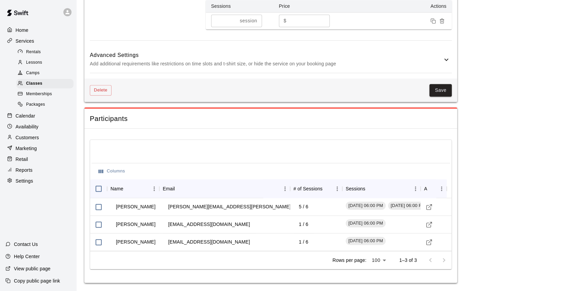
scroll to position [616, 0]
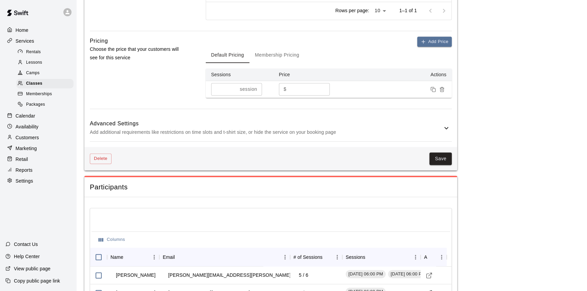
drag, startPoint x: 315, startPoint y: 86, endPoint x: 316, endPoint y: 91, distance: 4.5
click at [315, 81] on th "Price" at bounding box center [308, 75] width 68 height 13
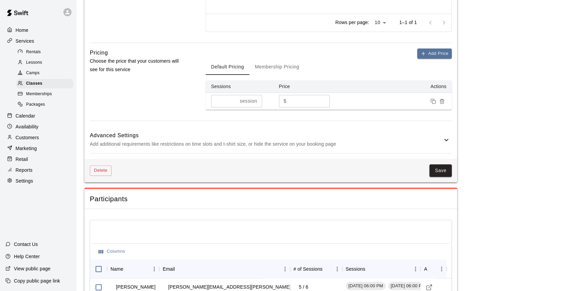
click at [314, 148] on p "Add additional requirements like restrictions on time slots and t-shirt size, o…" at bounding box center [266, 144] width 353 height 8
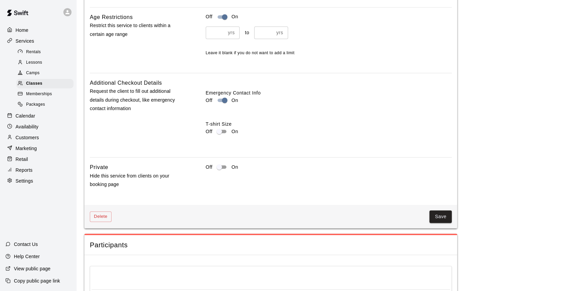
scroll to position [801, 0]
click at [439, 221] on button "Save" at bounding box center [441, 215] width 22 height 13
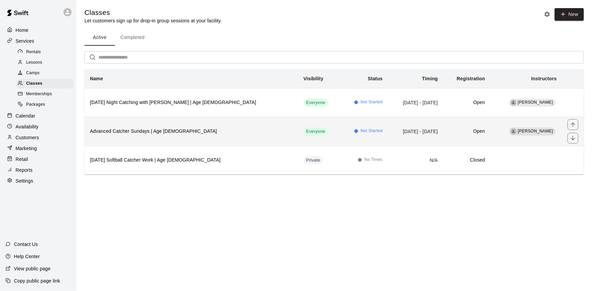
click at [244, 129] on h6 "Advanced Catcher Sundays | Age 15-18" at bounding box center [191, 131] width 203 height 7
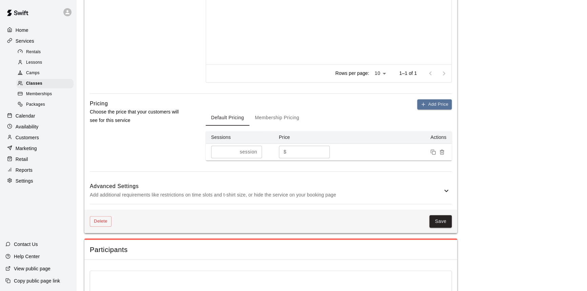
click at [219, 199] on p "Add additional requirements like restrictions on time slots and t-shirt size, o…" at bounding box center [266, 195] width 353 height 8
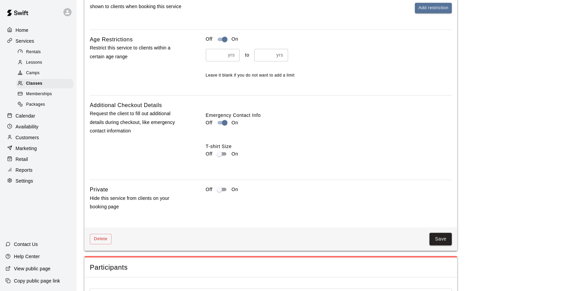
scroll to position [843, 0]
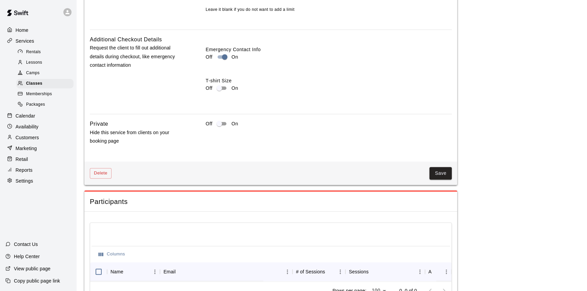
click at [450, 185] on div "Delete Save" at bounding box center [270, 173] width 373 height 23
click at [446, 180] on button "Save" at bounding box center [441, 173] width 22 height 13
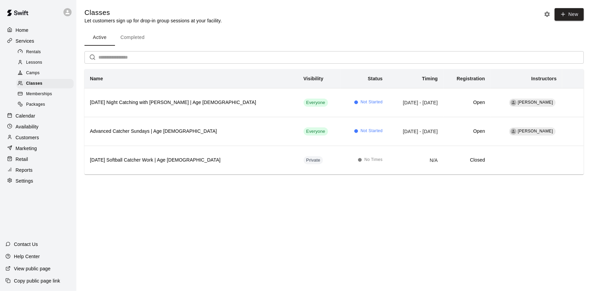
click at [24, 28] on p "Home" at bounding box center [22, 30] width 13 height 7
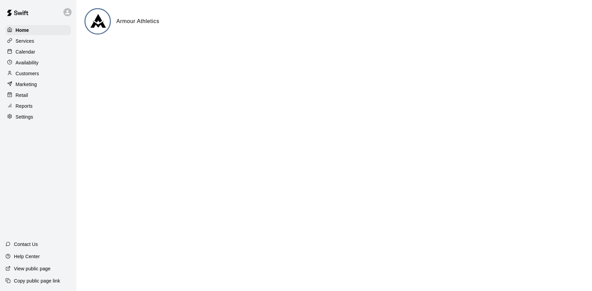
click at [30, 53] on p "Calendar" at bounding box center [26, 51] width 20 height 7
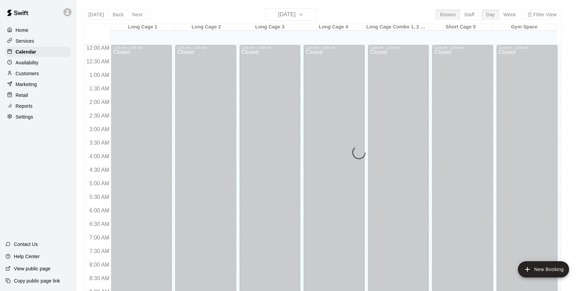
scroll to position [306, 0]
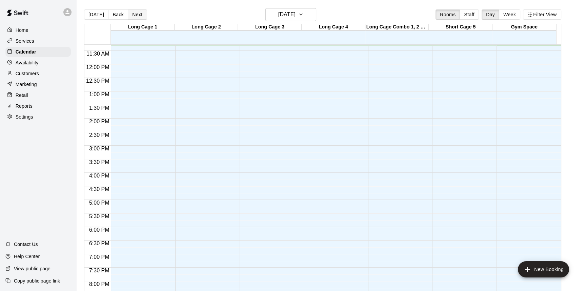
click at [138, 11] on button "Next" at bounding box center [137, 14] width 19 height 10
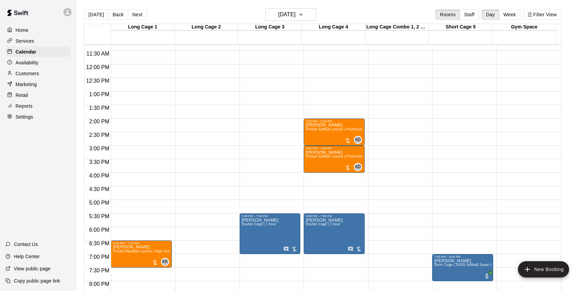
click at [138, 12] on button "Next" at bounding box center [137, 14] width 19 height 10
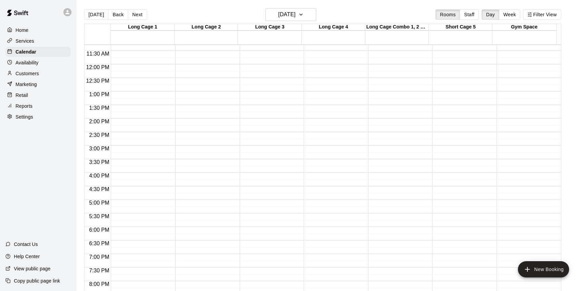
click at [138, 14] on button "Next" at bounding box center [137, 14] width 19 height 10
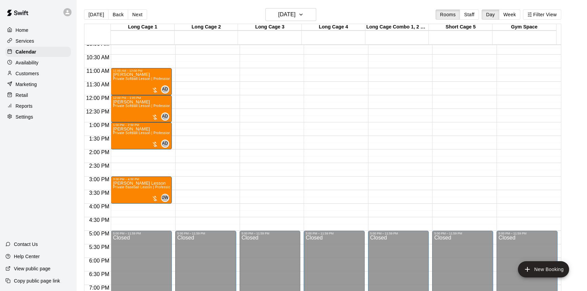
scroll to position [244, 0]
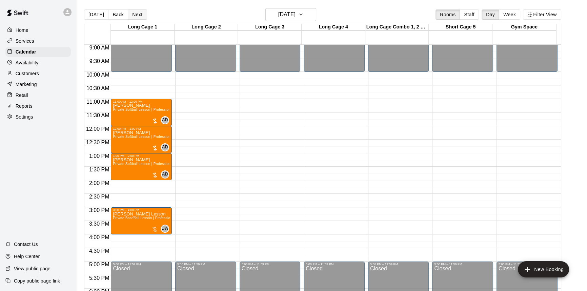
click at [138, 17] on button "Next" at bounding box center [137, 14] width 19 height 10
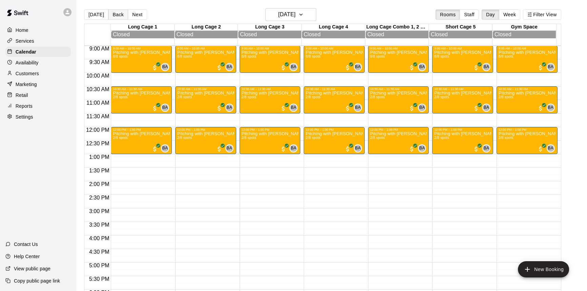
click at [121, 10] on button "Back" at bounding box center [118, 14] width 20 height 10
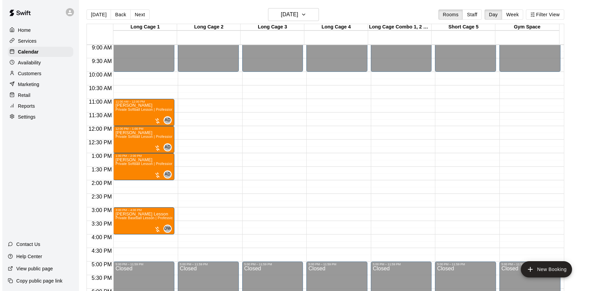
scroll to position [275, 0]
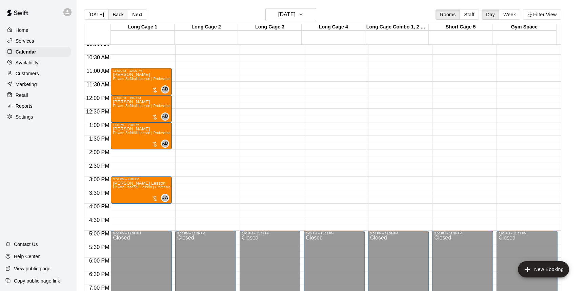
click at [108, 15] on button "Back" at bounding box center [118, 14] width 20 height 10
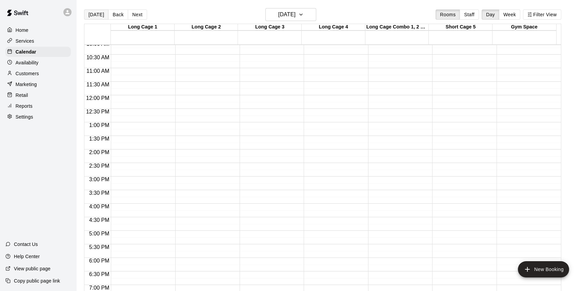
click at [103, 15] on button "[DATE]" at bounding box center [96, 14] width 24 height 10
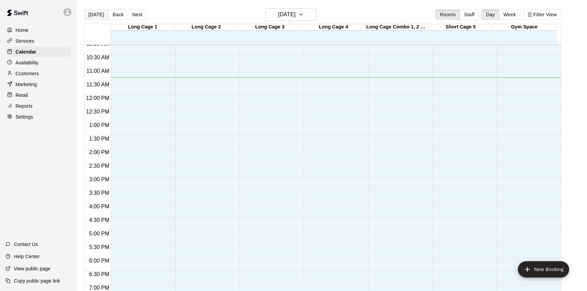
click at [98, 17] on button "[DATE]" at bounding box center [96, 14] width 24 height 10
click at [230, 12] on div "Today Back Next Thursday Oct 09 Rooms Staff Day Week Filter View" at bounding box center [322, 16] width 477 height 16
drag, startPoint x: 331, startPoint y: 83, endPoint x: 332, endPoint y: 94, distance: 10.5
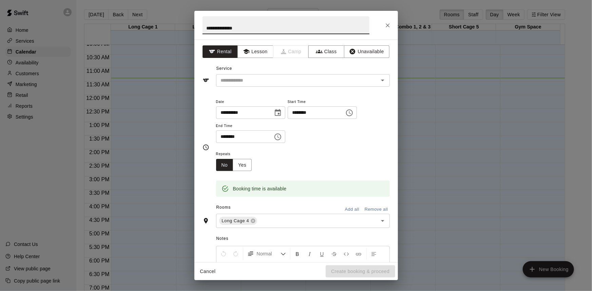
type input "**********"
click at [275, 83] on input "text" at bounding box center [292, 80] width 149 height 8
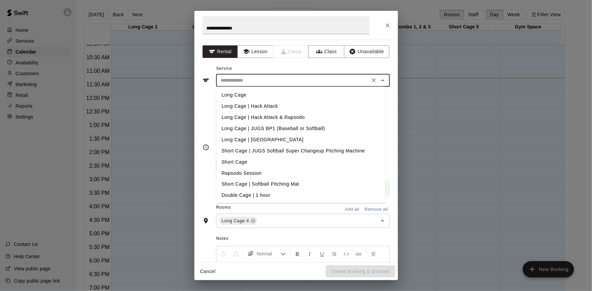
click at [276, 151] on li "Short Cage | JUGS Softball Super Changeup Pitching Machine" at bounding box center [300, 150] width 169 height 11
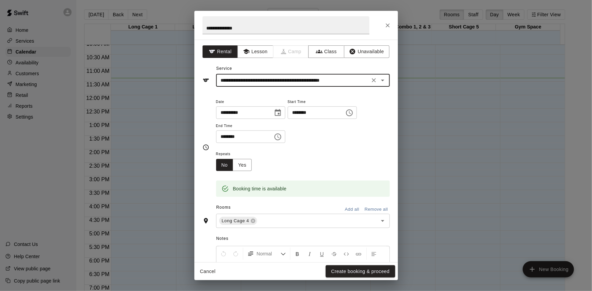
click at [310, 69] on div "**********" at bounding box center [295, 74] width 187 height 23
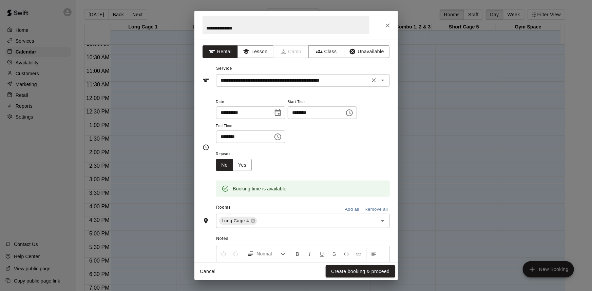
drag, startPoint x: 303, startPoint y: 79, endPoint x: 301, endPoint y: 84, distance: 6.1
click at [303, 80] on input "**********" at bounding box center [292, 80] width 149 height 8
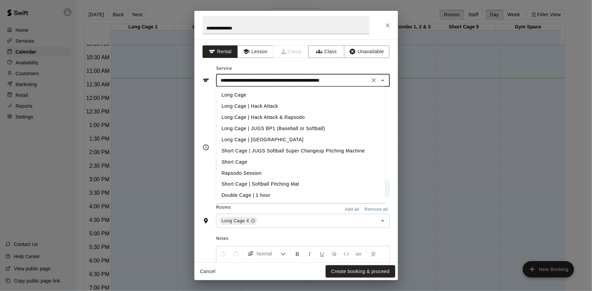
click at [295, 126] on li "Long Cage | JUGS BP1 (Baseball or Softball)" at bounding box center [300, 128] width 169 height 11
type input "**********"
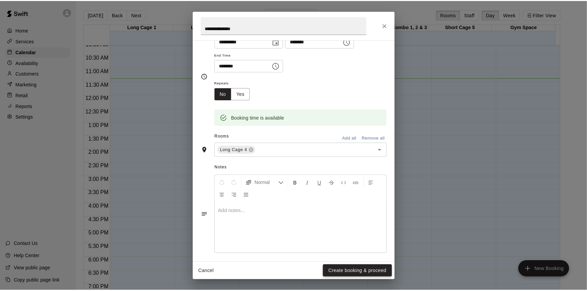
scroll to position [75, 0]
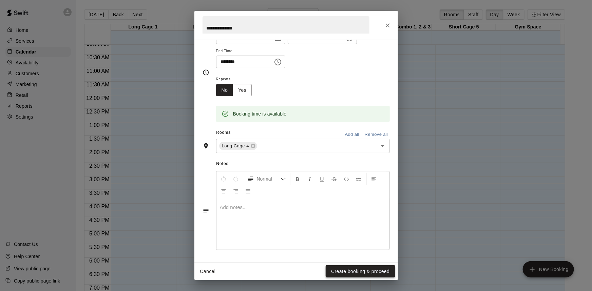
click at [363, 270] on button "Create booking & proceed" at bounding box center [359, 271] width 69 height 13
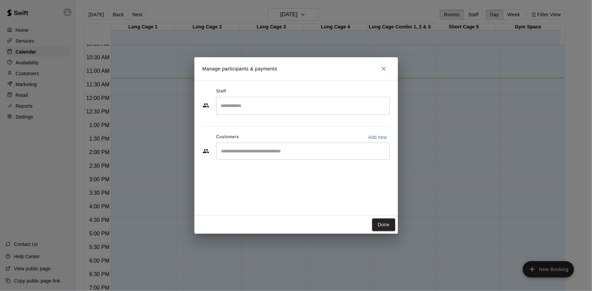
drag, startPoint x: 247, startPoint y: 161, endPoint x: 253, endPoint y: 151, distance: 12.1
click at [250, 162] on div "Staff ​ Customers Add new ​" at bounding box center [295, 126] width 187 height 80
click at [252, 150] on input "Start typing to search customers..." at bounding box center [302, 151] width 167 height 7
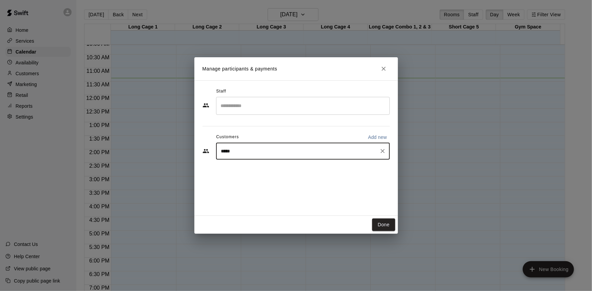
type input "******"
click at [267, 167] on p "Matteo Panagoulis" at bounding box center [255, 166] width 41 height 7
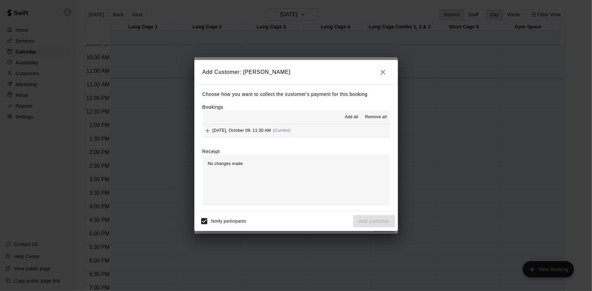
click at [263, 133] on span "Thursday, October 09: 11:30 AM" at bounding box center [242, 130] width 58 height 5
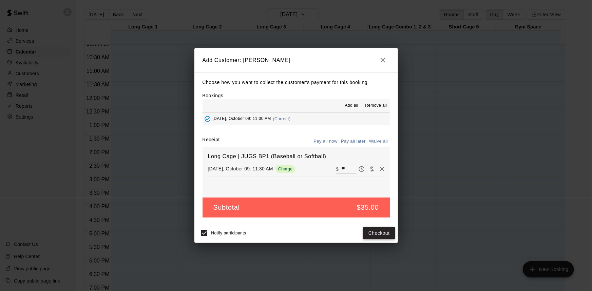
click at [389, 236] on button "Checkout" at bounding box center [379, 233] width 32 height 13
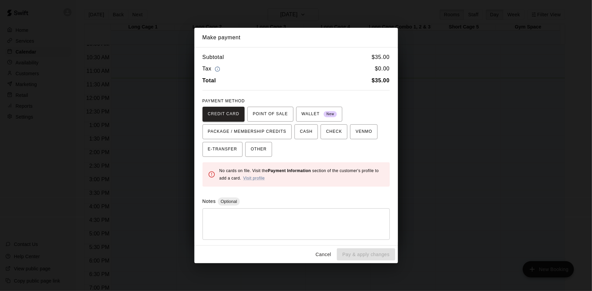
click at [267, 122] on div "CREDIT CARD POINT OF SALE WALLET New PACKAGE / MEMBERSHIP CREDITS CASH CHECK VE…" at bounding box center [295, 132] width 187 height 50
click at [265, 116] on span "POINT OF SALE" at bounding box center [270, 114] width 35 height 11
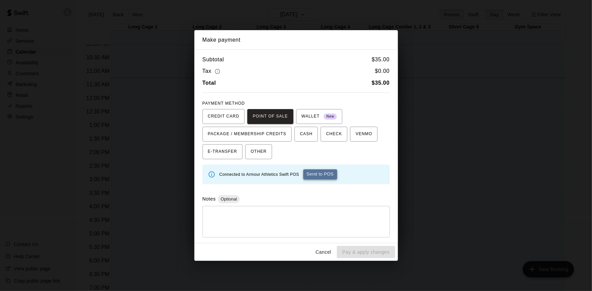
click at [321, 175] on button "Send to POS" at bounding box center [320, 174] width 34 height 10
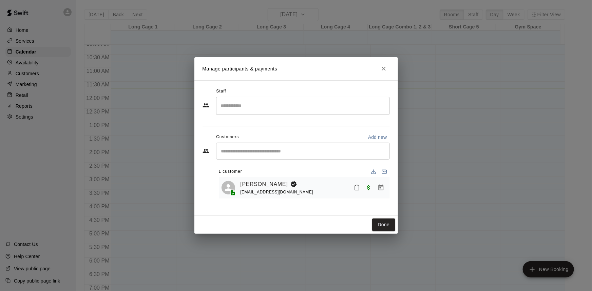
click at [371, 227] on div "Done" at bounding box center [295, 225] width 203 height 18
click at [395, 231] on div "Done" at bounding box center [295, 225] width 203 height 18
click at [387, 229] on button "Done" at bounding box center [383, 225] width 23 height 13
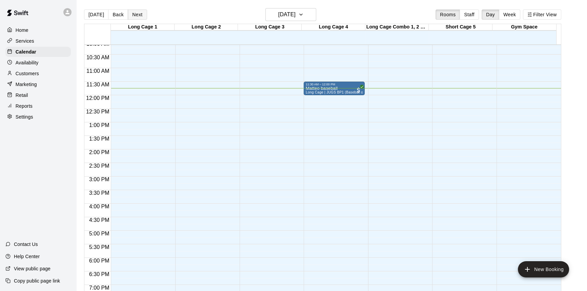
click at [136, 14] on button "Next" at bounding box center [137, 14] width 19 height 10
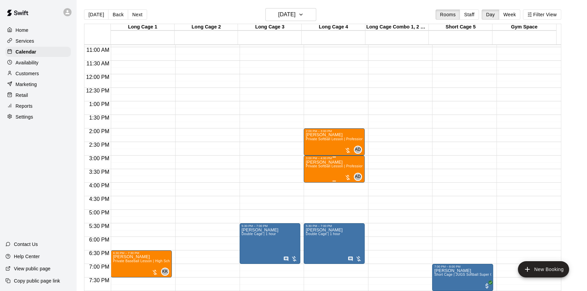
scroll to position [306, 0]
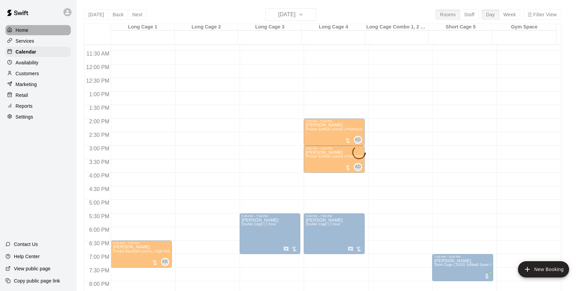
click at [20, 28] on p "Home" at bounding box center [22, 30] width 13 height 7
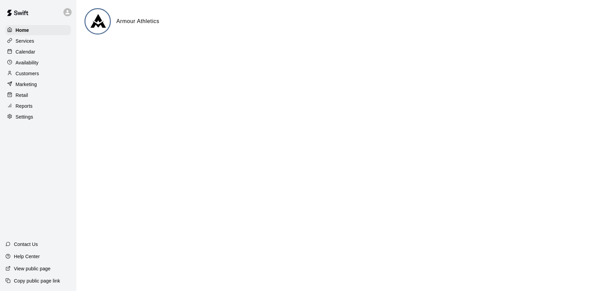
click at [26, 54] on p "Calendar" at bounding box center [26, 51] width 20 height 7
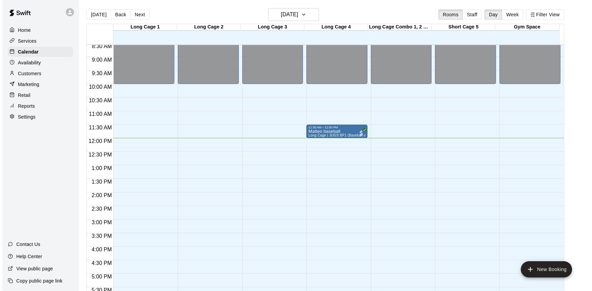
scroll to position [243, 0]
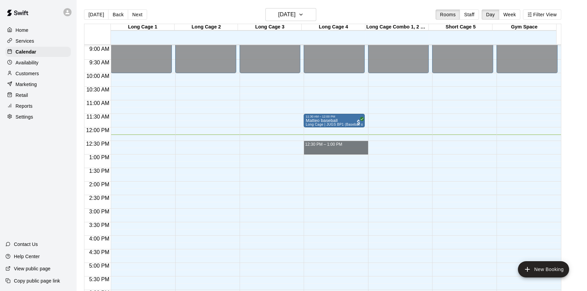
drag, startPoint x: 319, startPoint y: 142, endPoint x: 320, endPoint y: 149, distance: 7.8
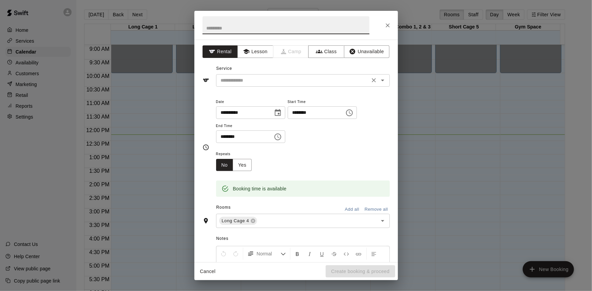
click at [258, 84] on input "text" at bounding box center [292, 80] width 149 height 8
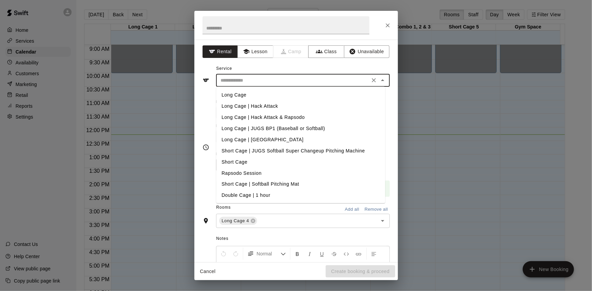
click at [259, 129] on li "Long Cage | JUGS BP1 (Baseball or Softball)" at bounding box center [300, 128] width 169 height 11
type input "**********"
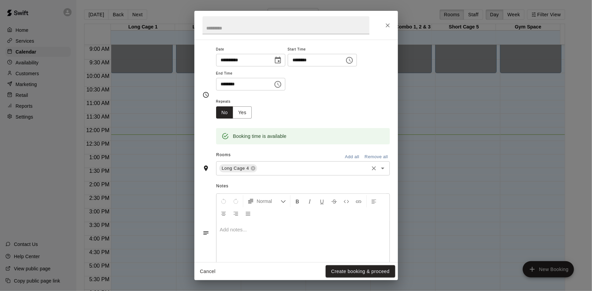
scroll to position [75, 0]
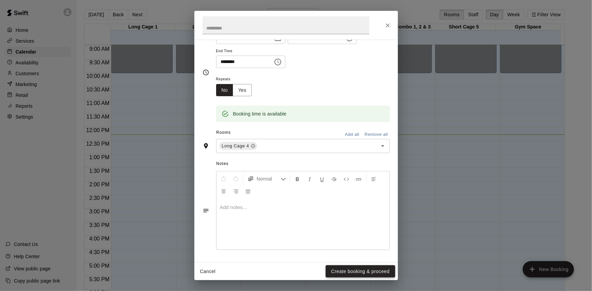
click at [377, 272] on button "Create booking & proceed" at bounding box center [359, 271] width 69 height 13
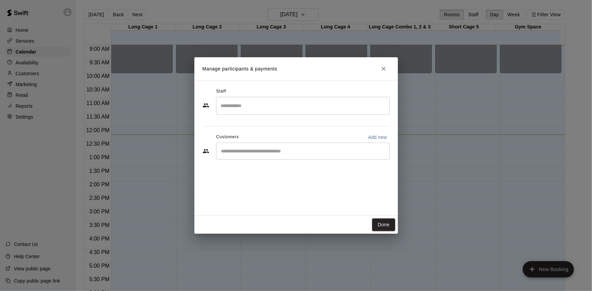
click at [287, 100] on input "Search staff" at bounding box center [302, 106] width 167 height 12
click at [202, 153] on icon "Customers" at bounding box center [205, 151] width 7 height 7
click at [367, 136] on button "Add new" at bounding box center [377, 137] width 24 height 11
select select "**"
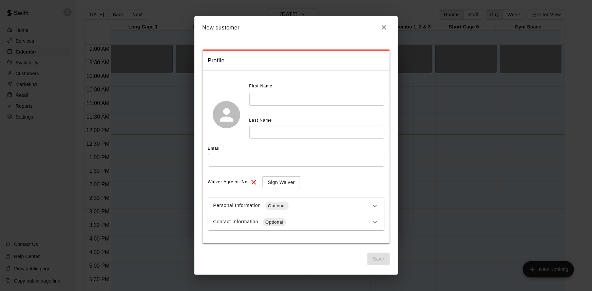
click at [300, 101] on input "text" at bounding box center [316, 99] width 135 height 13
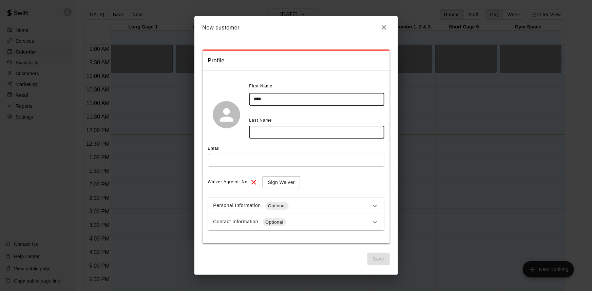
type input "****"
click at [305, 134] on input "text" at bounding box center [316, 132] width 135 height 13
type input "**********"
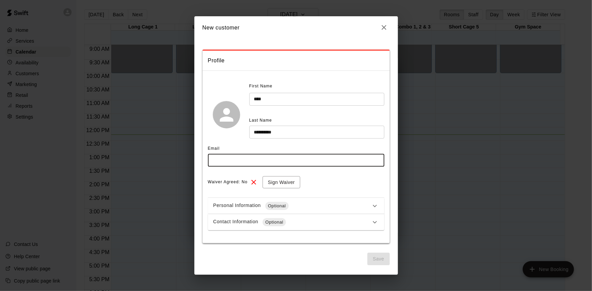
drag, startPoint x: 303, startPoint y: 155, endPoint x: 303, endPoint y: 158, distance: 3.4
click at [303, 157] on input "text" at bounding box center [296, 160] width 176 height 13
type input "**********"
click at [297, 183] on button "Sign Waiver" at bounding box center [281, 182] width 38 height 13
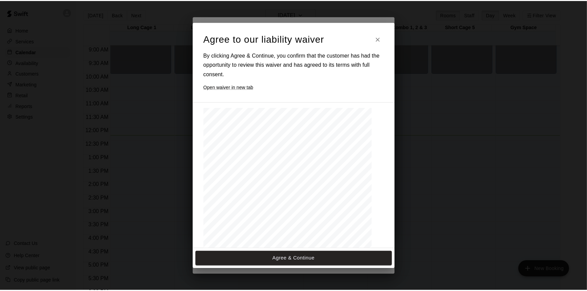
scroll to position [31, 0]
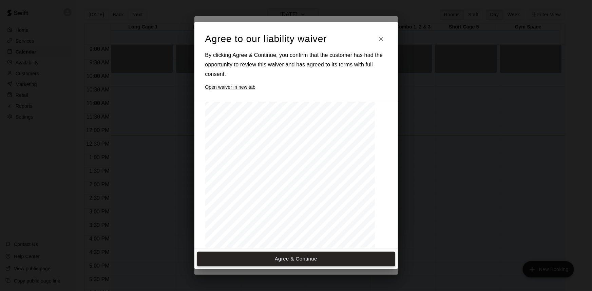
click at [320, 257] on button "Agree & Continue" at bounding box center [296, 259] width 198 height 14
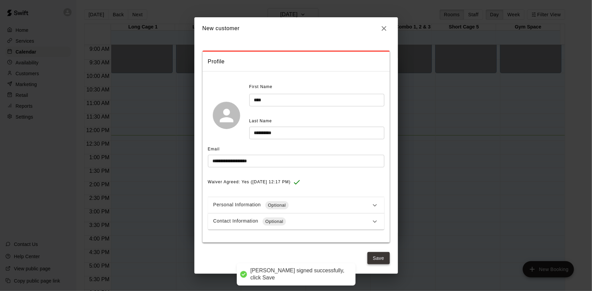
click at [376, 259] on button "Save" at bounding box center [378, 258] width 22 height 13
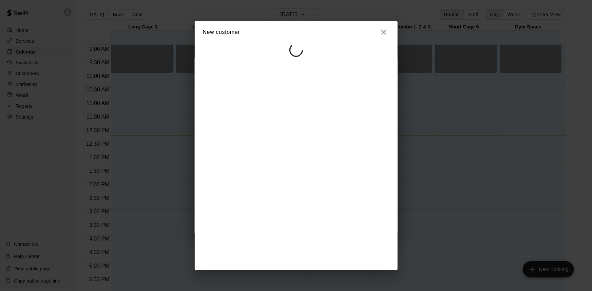
select select "**"
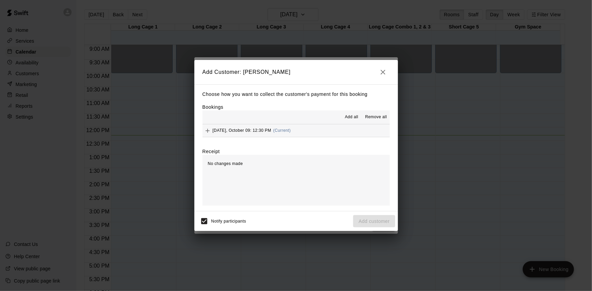
click at [248, 133] on div "Thursday, October 09: 12:30 PM (Current)" at bounding box center [246, 131] width 88 height 10
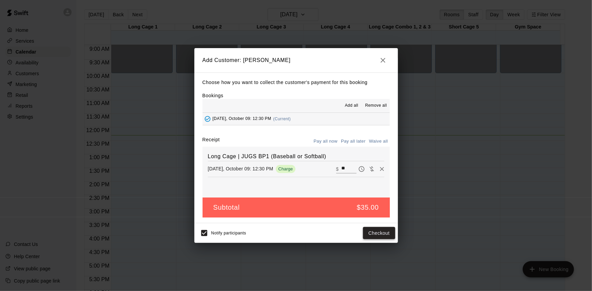
click at [366, 235] on button "Checkout" at bounding box center [379, 233] width 32 height 13
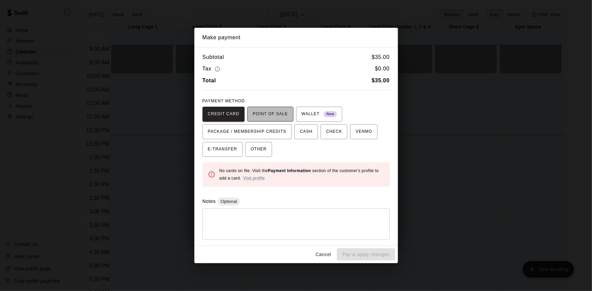
click at [260, 112] on span "POINT OF SALE" at bounding box center [270, 114] width 35 height 11
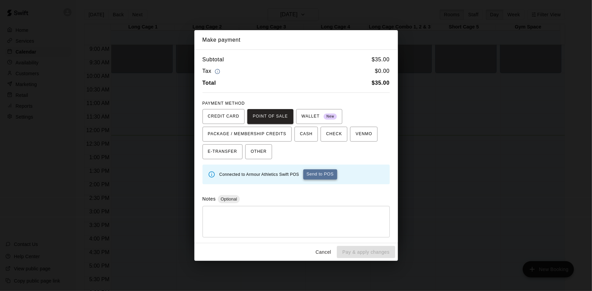
click at [309, 177] on button "Send to POS" at bounding box center [320, 174] width 34 height 10
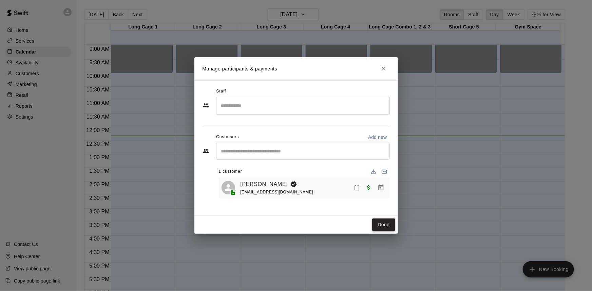
click at [380, 222] on button "Done" at bounding box center [383, 225] width 23 height 13
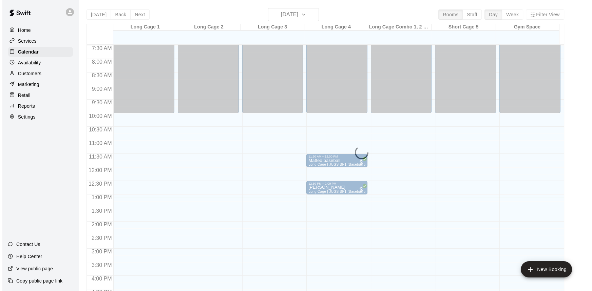
scroll to position [203, 0]
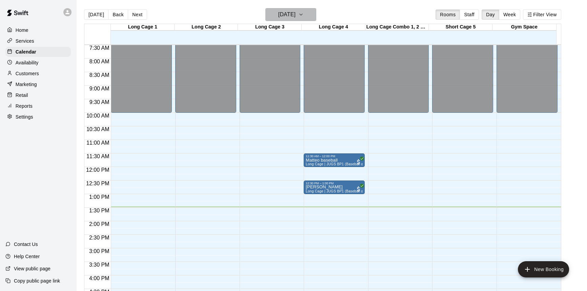
click at [281, 17] on h6 "[DATE]" at bounding box center [286, 14] width 17 height 9
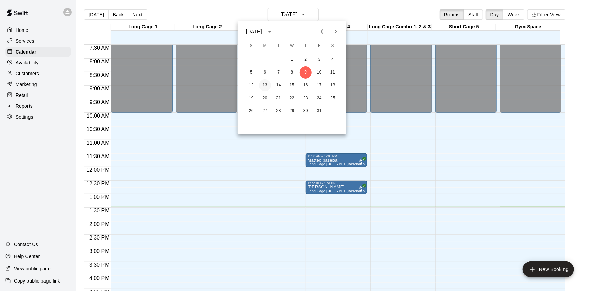
click at [268, 81] on button "13" at bounding box center [265, 85] width 12 height 12
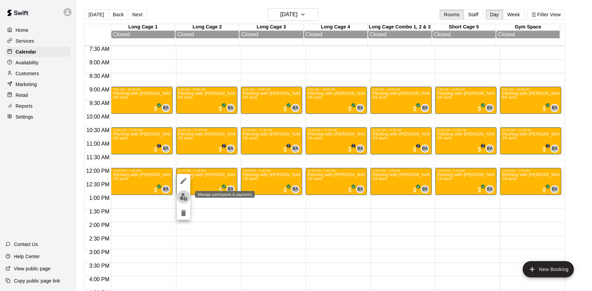
click at [183, 193] on img "edit" at bounding box center [184, 197] width 8 height 8
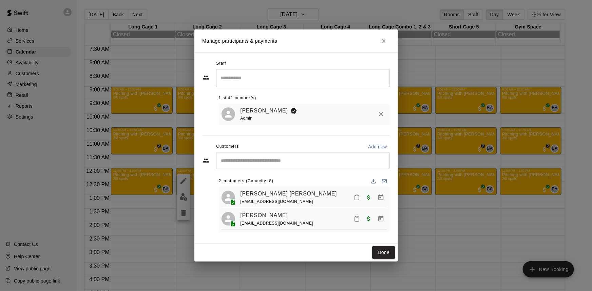
click at [247, 159] on input "Start typing to search customers..." at bounding box center [302, 160] width 167 height 7
click at [159, 223] on div "Manage participants & payments Staff ​ 1 staff member(s) Brett Armour Admin Cus…" at bounding box center [296, 145] width 592 height 291
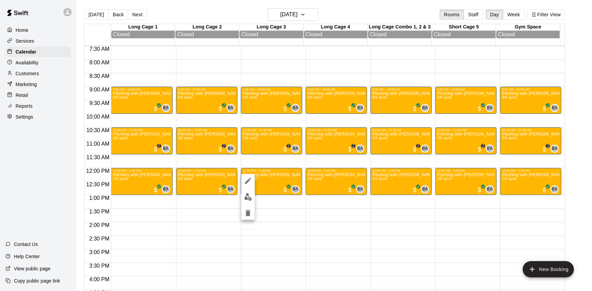
drag, startPoint x: 247, startPoint y: 203, endPoint x: 247, endPoint y: 200, distance: 3.7
click at [247, 201] on div at bounding box center [248, 197] width 14 height 46
click at [247, 197] on img "edit" at bounding box center [248, 197] width 8 height 8
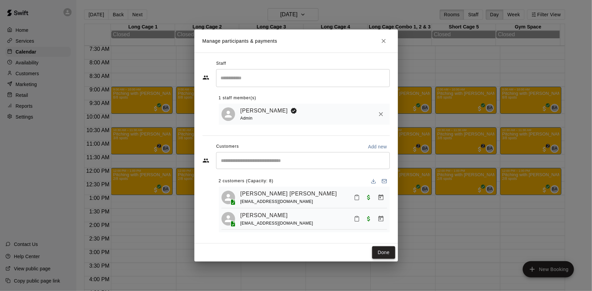
click at [379, 252] on button "Done" at bounding box center [383, 252] width 23 height 13
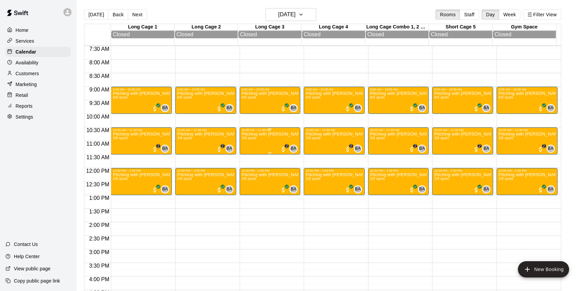
click at [249, 139] on span "3/8 spots" at bounding box center [249, 138] width 15 height 4
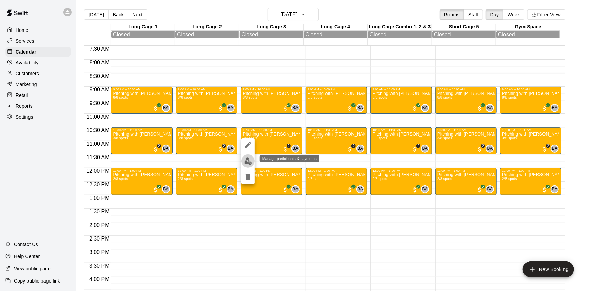
click at [244, 162] on img "edit" at bounding box center [248, 161] width 8 height 8
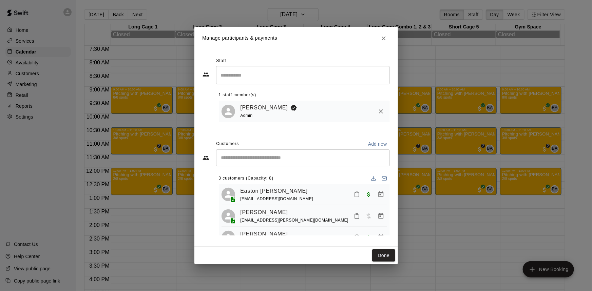
scroll to position [18, 0]
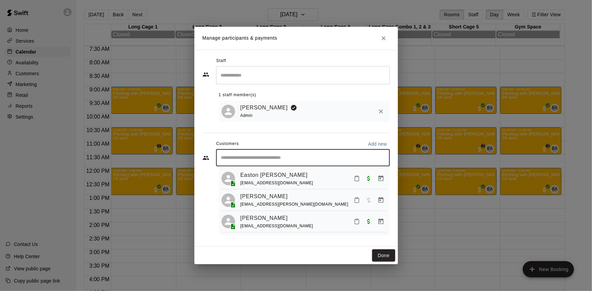
click at [271, 160] on input "Start typing to search customers..." at bounding box center [302, 158] width 167 height 7
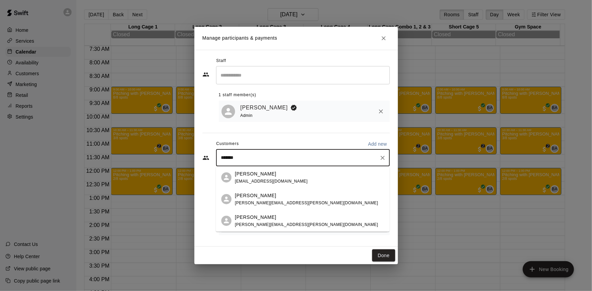
type input "*******"
click at [370, 144] on p "Add new" at bounding box center [377, 144] width 19 height 7
select select "**"
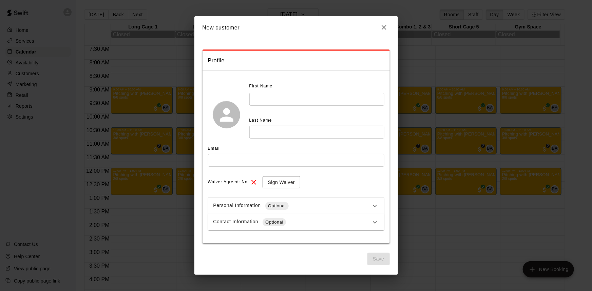
click at [278, 96] on input "text" at bounding box center [316, 99] width 135 height 13
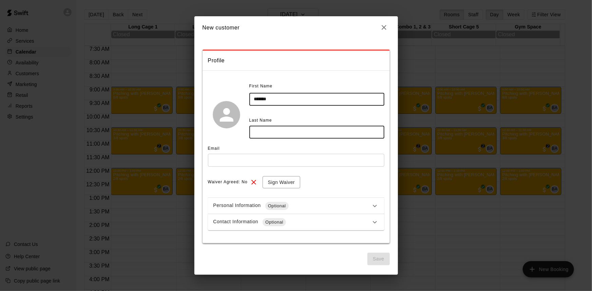
type input "*******"
click at [277, 133] on input "text" at bounding box center [316, 132] width 135 height 13
type input "****"
click at [283, 160] on input "text" at bounding box center [296, 160] width 176 height 13
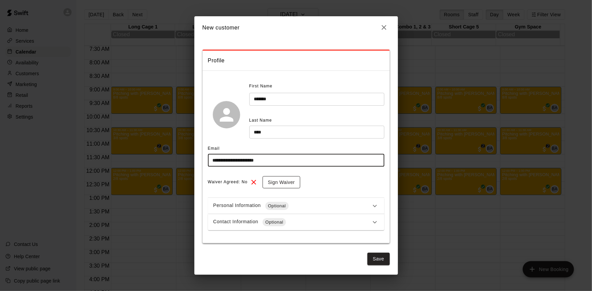
type input "**********"
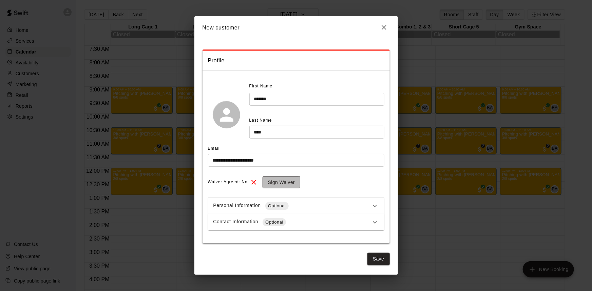
click at [278, 177] on button "Sign Waiver" at bounding box center [281, 182] width 38 height 13
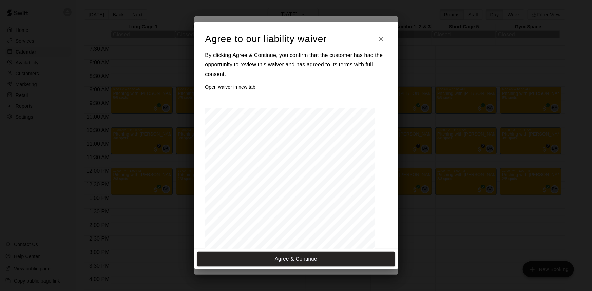
click at [296, 251] on div "Agree & Continue" at bounding box center [295, 259] width 203 height 20
click at [296, 252] on button "Agree & Continue" at bounding box center [296, 259] width 198 height 14
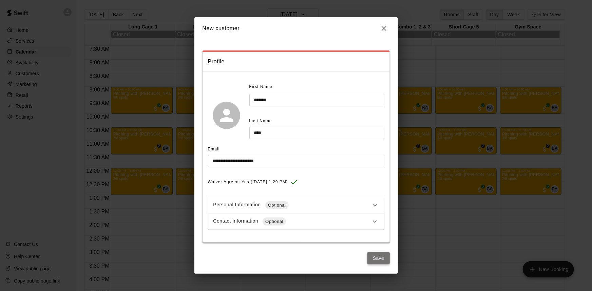
click at [375, 259] on button "Save" at bounding box center [378, 258] width 22 height 13
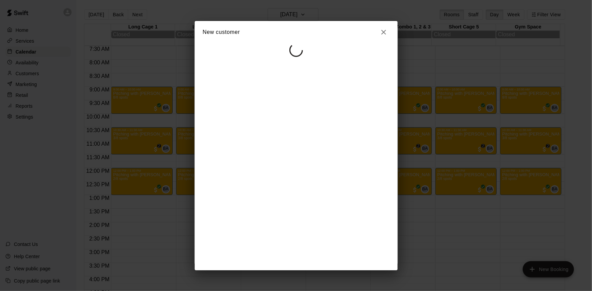
select select "**"
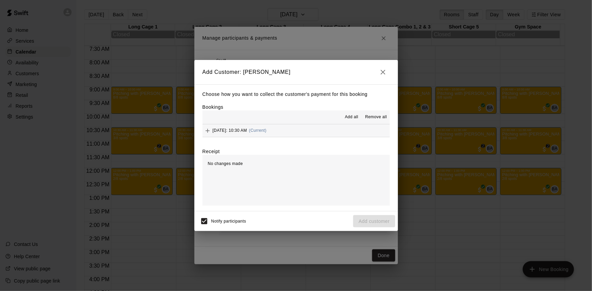
click at [231, 134] on div "[DATE]: 10:30 AM (Current)" at bounding box center [234, 131] width 64 height 10
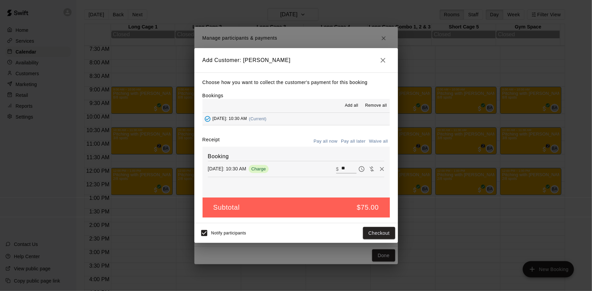
click at [349, 140] on button "Pay all later" at bounding box center [353, 141] width 28 height 11
click at [370, 228] on button "Add customer" at bounding box center [374, 233] width 42 height 13
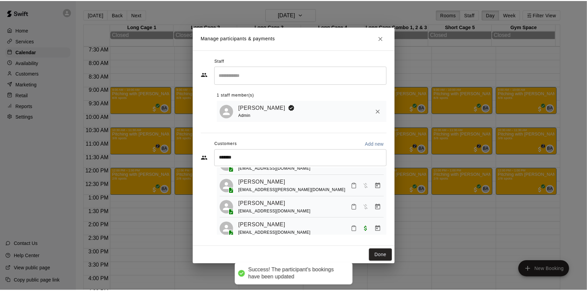
scroll to position [41, 0]
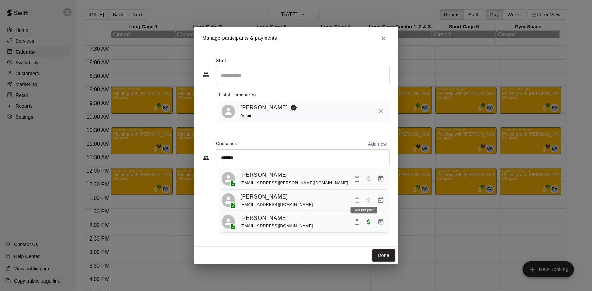
click at [365, 198] on span "Has not paid" at bounding box center [368, 200] width 12 height 6
click at [378, 200] on icon "Manage bookings & payment" at bounding box center [380, 200] width 5 height 6
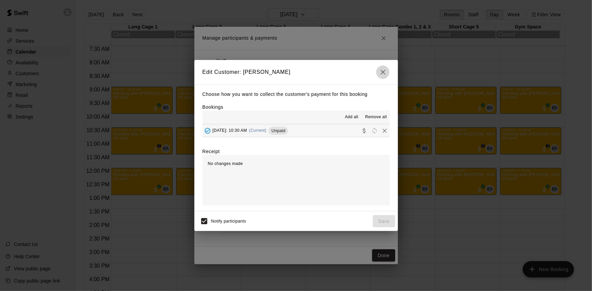
click at [383, 68] on icon "button" at bounding box center [383, 72] width 8 height 8
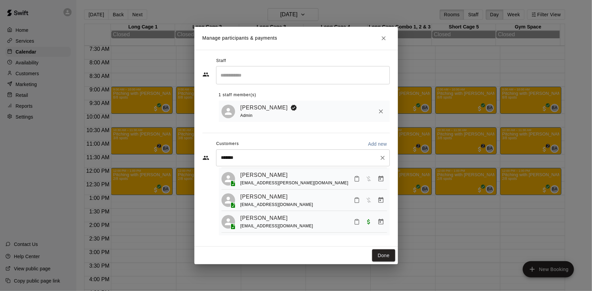
click at [278, 152] on div "******* ​" at bounding box center [303, 157] width 174 height 17
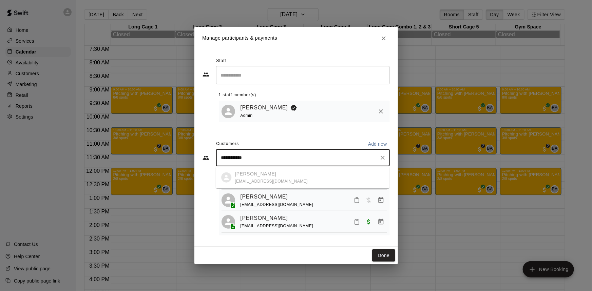
drag, startPoint x: 261, startPoint y: 166, endPoint x: 257, endPoint y: 176, distance: 10.5
click at [257, 176] on ul "Melissa Hood melissahood107@gmail.com" at bounding box center [303, 178] width 174 height 22
type input "**********"
click at [245, 197] on link "[PERSON_NAME]" at bounding box center [263, 197] width 47 height 9
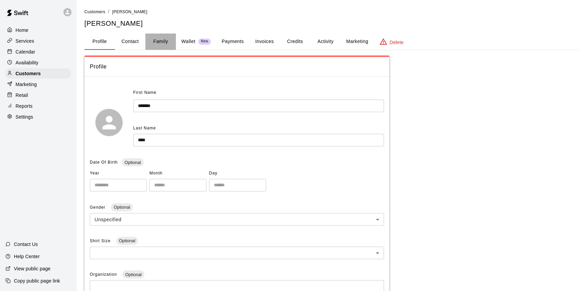
click at [166, 41] on button "Family" at bounding box center [160, 42] width 31 height 16
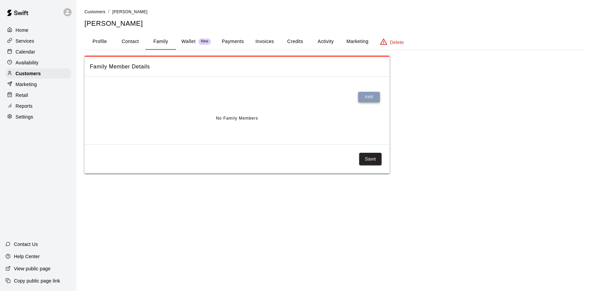
click at [374, 101] on button "Add" at bounding box center [369, 97] width 22 height 11
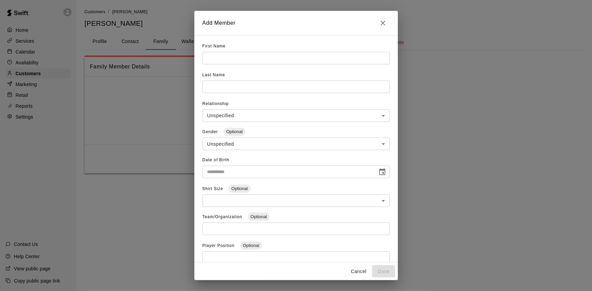
click at [265, 61] on input "text" at bounding box center [295, 58] width 187 height 13
type input "***"
click at [258, 84] on input "text" at bounding box center [295, 87] width 187 height 13
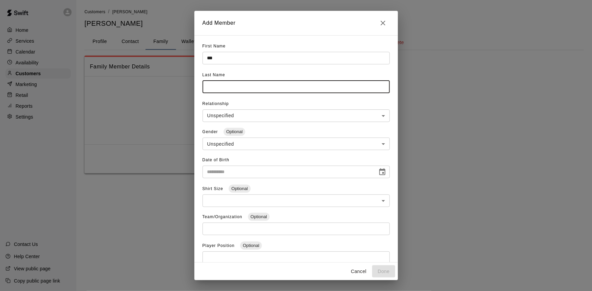
type input "*"
type input "****"
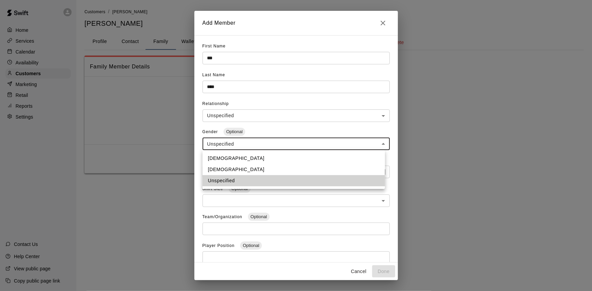
click at [233, 149] on body "**********" at bounding box center [296, 93] width 592 height 187
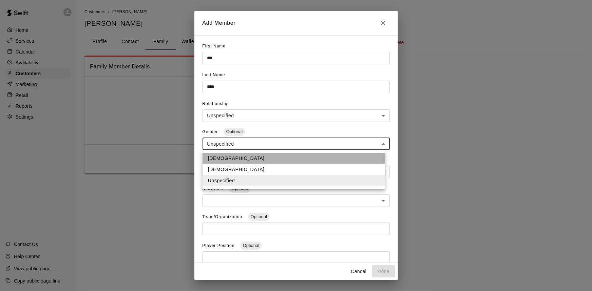
drag, startPoint x: 231, startPoint y: 160, endPoint x: 233, endPoint y: 156, distance: 4.7
click at [231, 160] on li "Male" at bounding box center [293, 158] width 182 height 11
type input "****"
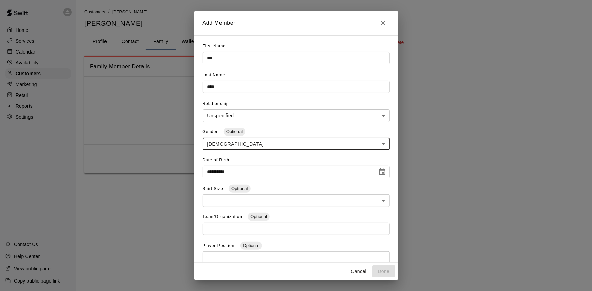
click at [236, 167] on input "**********" at bounding box center [287, 172] width 170 height 13
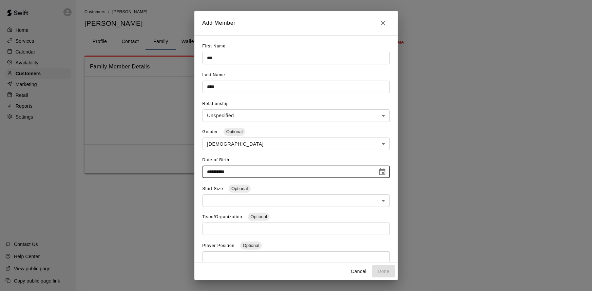
click at [217, 168] on input "**********" at bounding box center [287, 172] width 170 height 13
click at [212, 173] on input "**********" at bounding box center [287, 172] width 170 height 13
type input "**********"
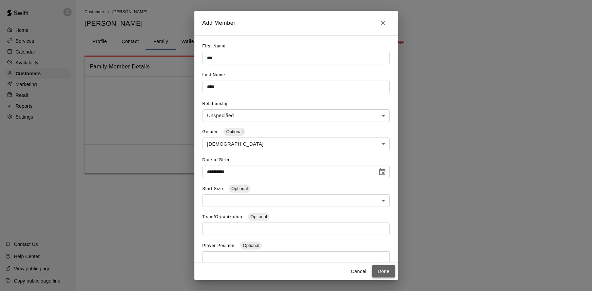
click at [386, 266] on button "Done" at bounding box center [383, 271] width 23 height 13
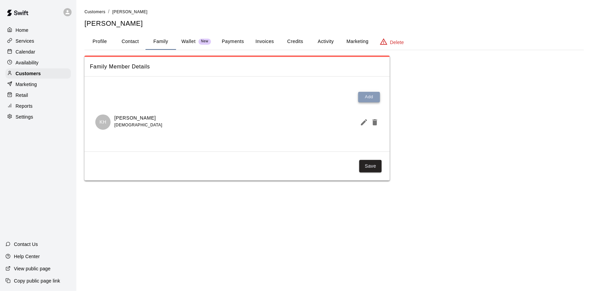
click at [361, 99] on button "Add" at bounding box center [369, 97] width 22 height 11
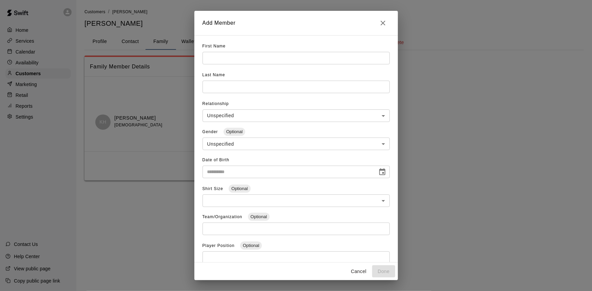
click at [240, 62] on input "text" at bounding box center [295, 58] width 187 height 13
type input "****"
click at [244, 88] on input "text" at bounding box center [295, 87] width 187 height 13
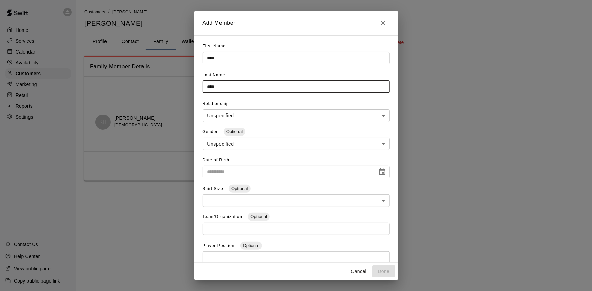
type input "****"
click at [213, 175] on input "**********" at bounding box center [287, 172] width 170 height 13
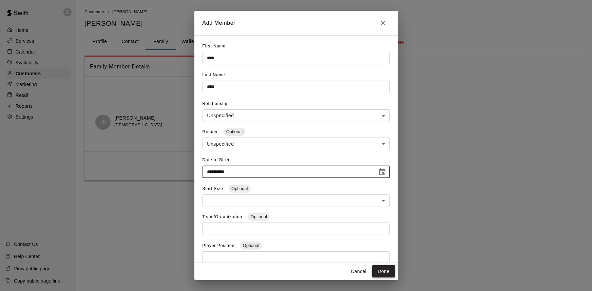
type input "**********"
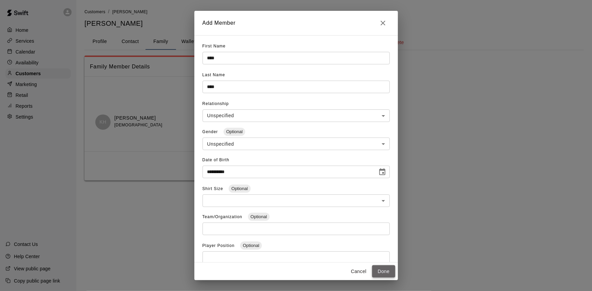
click at [383, 269] on button "Done" at bounding box center [383, 271] width 23 height 13
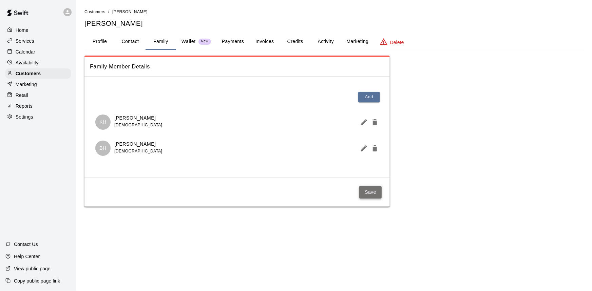
click at [370, 195] on button "Save" at bounding box center [370, 192] width 22 height 13
click at [44, 50] on div "Calendar" at bounding box center [37, 52] width 65 height 10
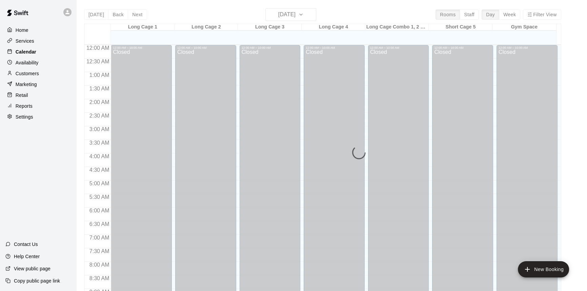
scroll to position [366, 0]
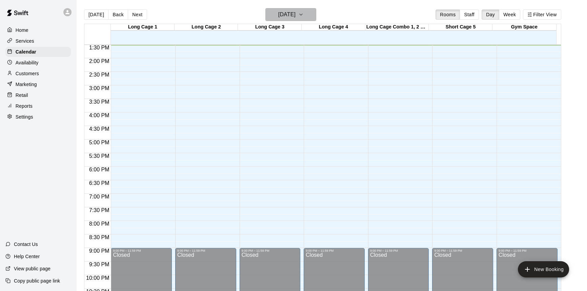
click at [289, 16] on h6 "[DATE]" at bounding box center [286, 14] width 17 height 9
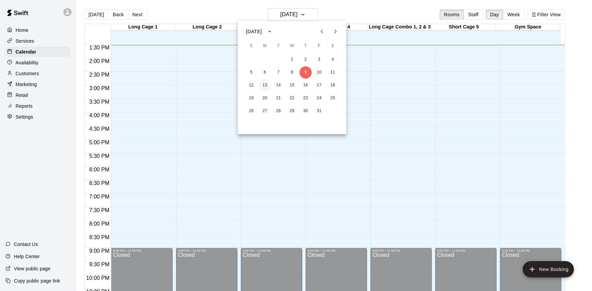
click at [268, 85] on button "13" at bounding box center [265, 85] width 12 height 12
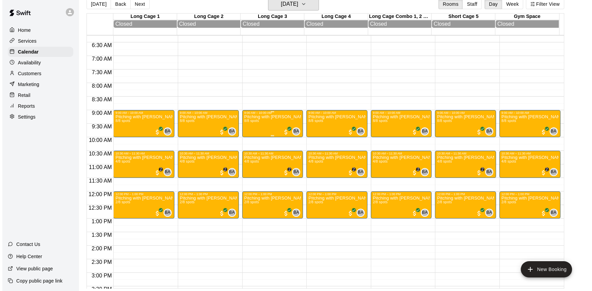
scroll to position [183, 0]
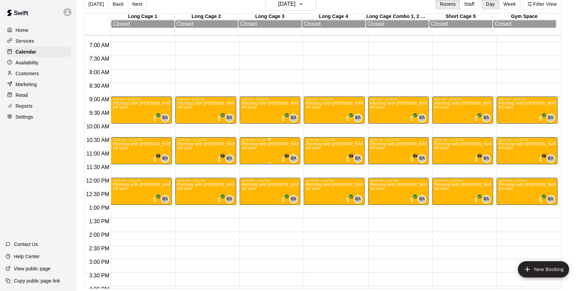
click at [256, 144] on p "Pitching with [PERSON_NAME] | Ages [DEMOGRAPHIC_DATA]| 10:30-11:30am" at bounding box center [270, 144] width 57 height 0
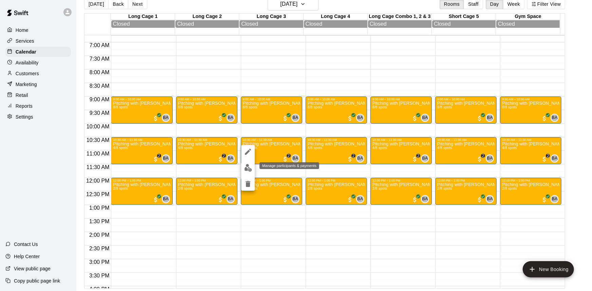
click at [247, 169] on img "edit" at bounding box center [248, 168] width 8 height 8
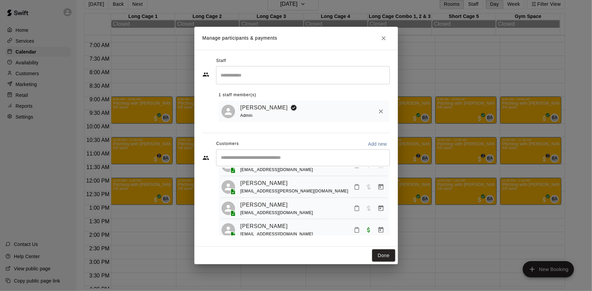
scroll to position [31, 0]
click at [377, 210] on icon "Manage bookings & payment" at bounding box center [380, 207] width 7 height 7
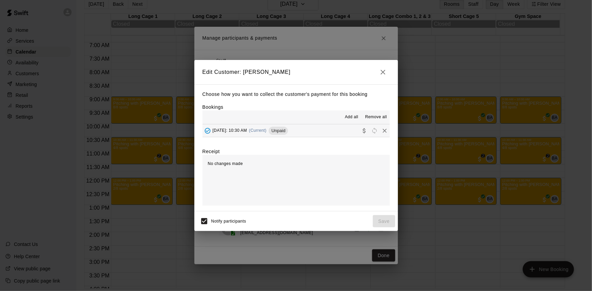
click at [266, 132] on span "(Current)" at bounding box center [258, 130] width 18 height 5
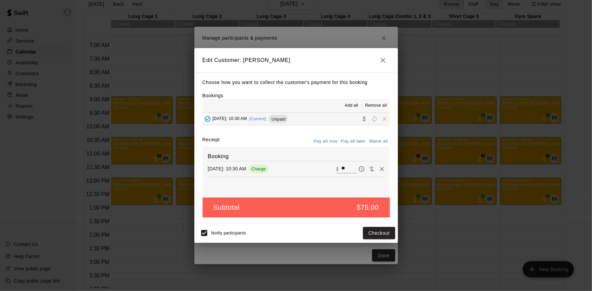
click at [380, 60] on icon "button" at bounding box center [383, 60] width 8 height 8
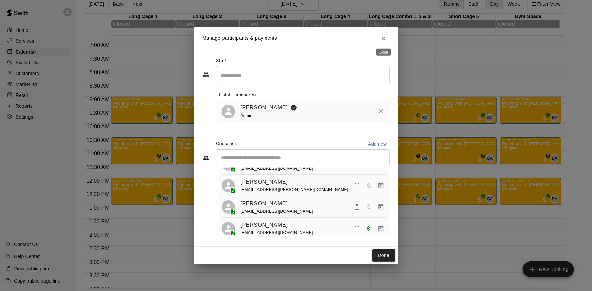
click at [384, 38] on icon "Close" at bounding box center [383, 38] width 7 height 7
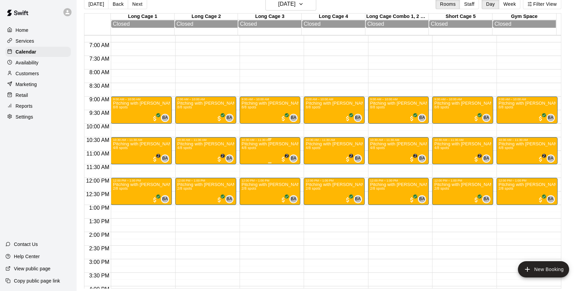
click at [264, 154] on div "Pitching with [PERSON_NAME] | Ages [DEMOGRAPHIC_DATA]| 10:30-11:30am 4/8 spots" at bounding box center [270, 287] width 57 height 291
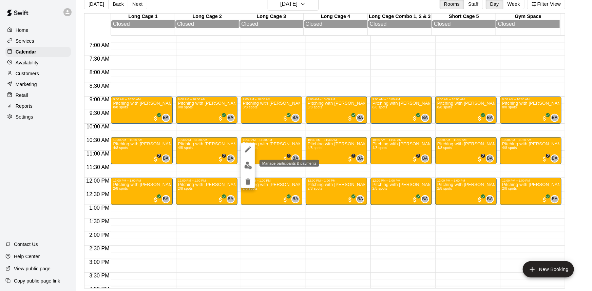
click at [242, 163] on button "edit" at bounding box center [248, 165] width 14 height 13
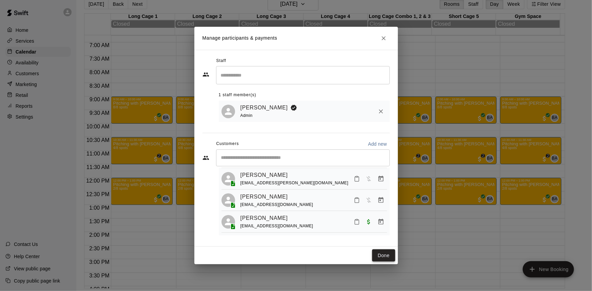
scroll to position [41, 0]
click at [377, 198] on icon "Manage bookings & payment" at bounding box center [380, 200] width 7 height 7
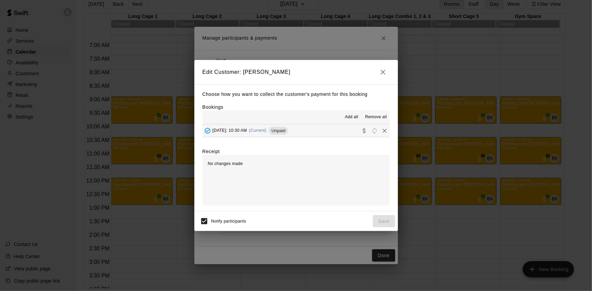
click at [259, 133] on div "Monday, October 13: 10:30 AM (Current) Unpaid" at bounding box center [245, 131] width 86 height 10
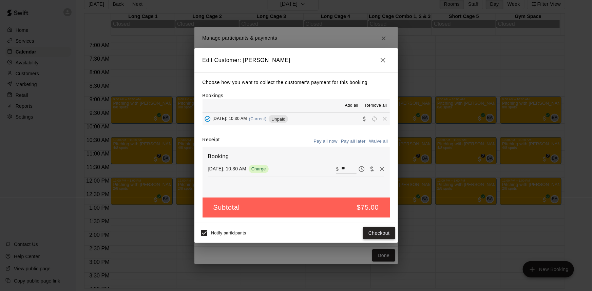
click at [374, 234] on button "Checkout" at bounding box center [379, 233] width 32 height 13
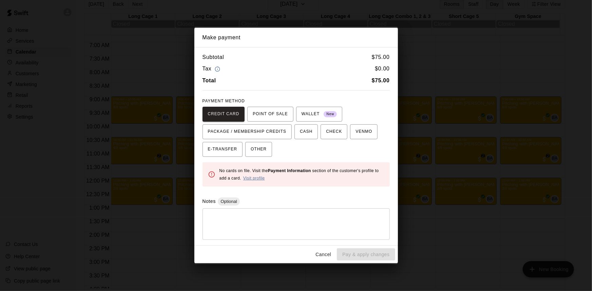
click at [255, 180] on link "Visit profile" at bounding box center [254, 178] width 22 height 5
click at [128, 105] on div "Make payment Subtotal $ 75.00 Tax $ 0.00 Total $ 75.00 PAYMENT METHOD CREDIT CA…" at bounding box center [296, 145] width 592 height 291
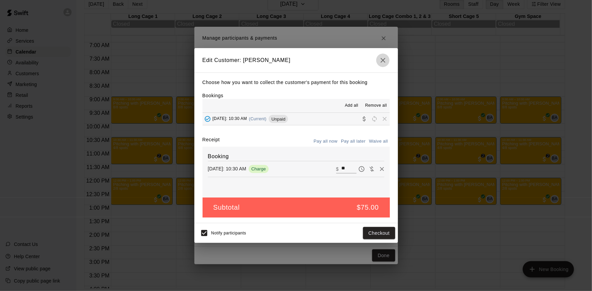
drag, startPoint x: 380, startPoint y: 61, endPoint x: 382, endPoint y: 40, distance: 21.1
click at [380, 61] on icon "button" at bounding box center [383, 60] width 8 height 8
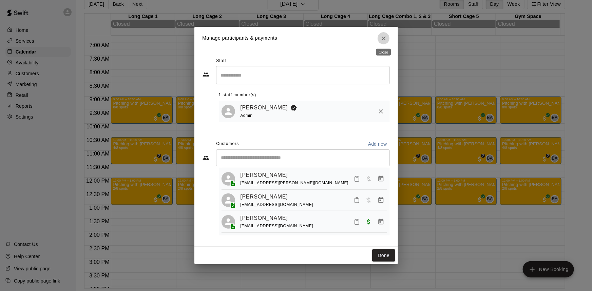
click at [383, 34] on button "Close" at bounding box center [383, 38] width 12 height 12
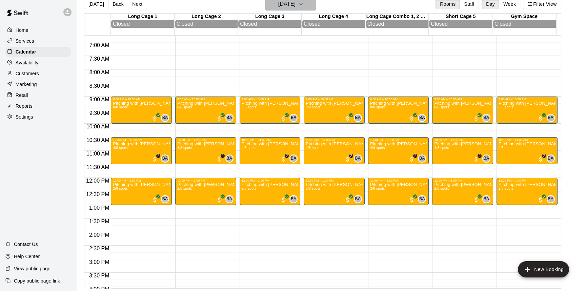
click at [296, 7] on h6 "[DATE]" at bounding box center [286, 3] width 17 height 9
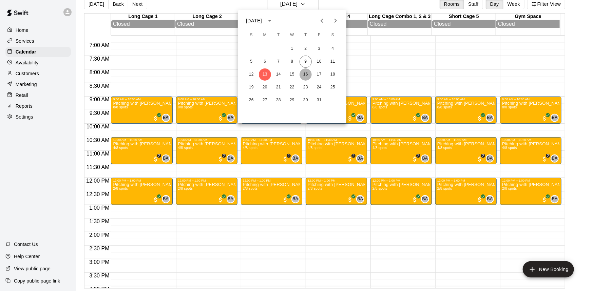
click at [305, 74] on button "16" at bounding box center [305, 74] width 12 height 12
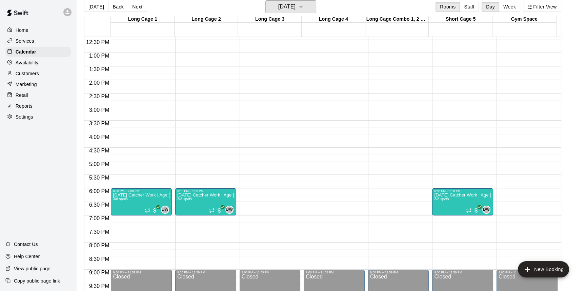
scroll to position [337, 0]
drag, startPoint x: 102, startPoint y: 7, endPoint x: 97, endPoint y: 5, distance: 5.4
click at [97, 5] on button "[DATE]" at bounding box center [96, 7] width 24 height 10
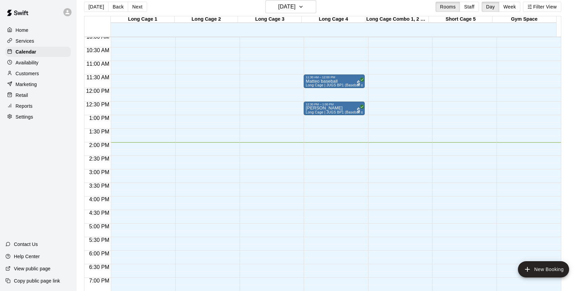
scroll to position [275, 0]
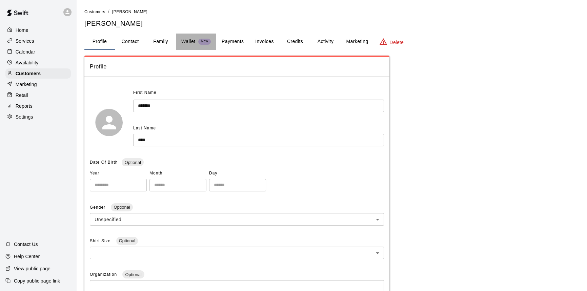
click at [194, 41] on p "Wallet" at bounding box center [188, 41] width 14 height 7
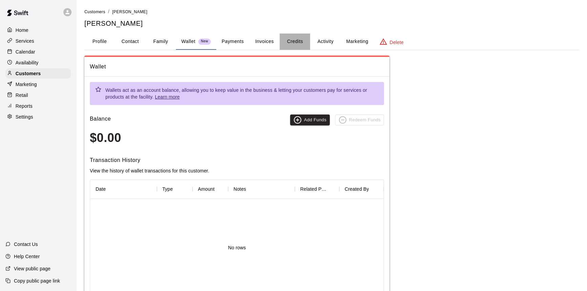
click at [294, 44] on button "Credits" at bounding box center [295, 42] width 31 height 16
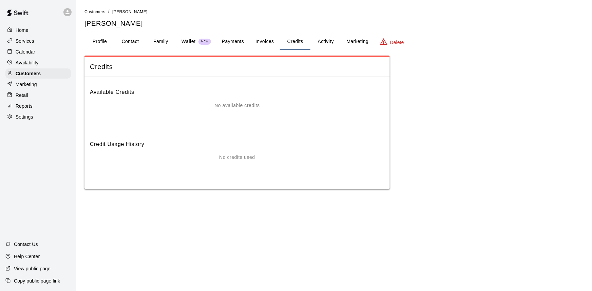
click at [231, 42] on button "Payments" at bounding box center [232, 42] width 33 height 16
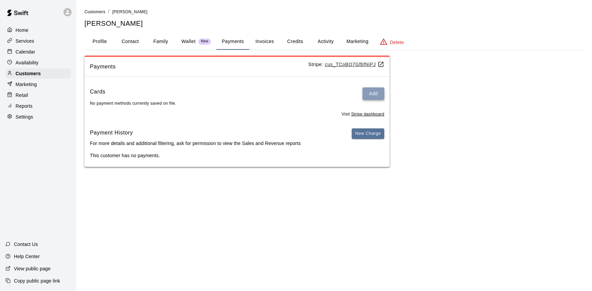
click at [371, 97] on button "Add" at bounding box center [373, 93] width 22 height 13
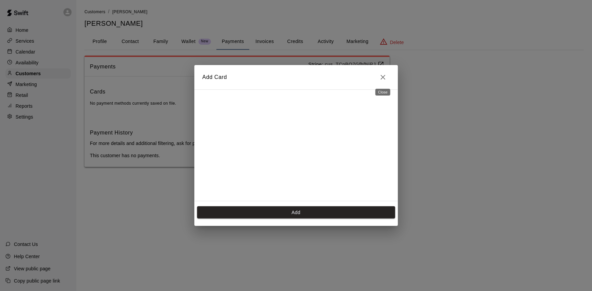
click at [382, 76] on icon "Close" at bounding box center [382, 77] width 5 height 5
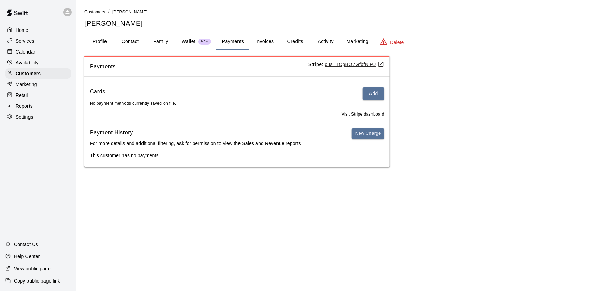
click at [36, 51] on div "Calendar" at bounding box center [37, 52] width 65 height 10
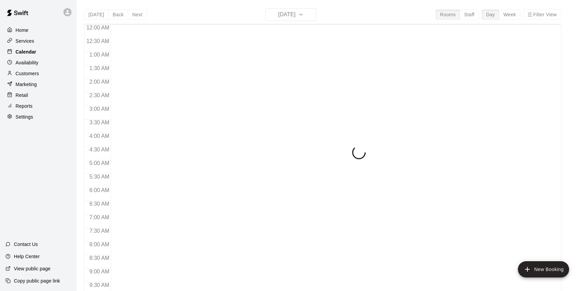
scroll to position [367, 0]
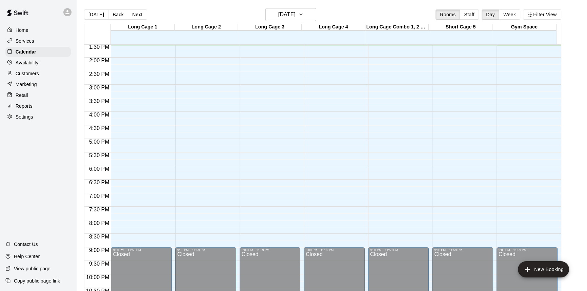
click at [43, 65] on div "Availability" at bounding box center [37, 63] width 65 height 10
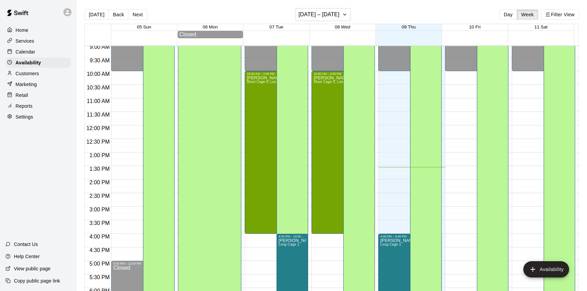
scroll to position [244, 0]
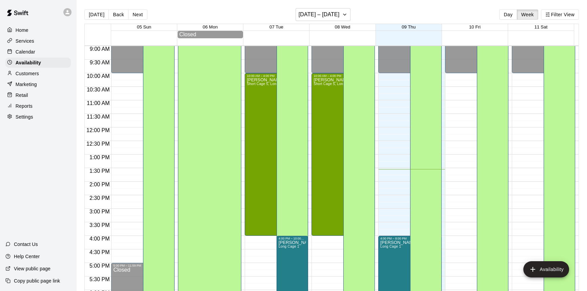
click at [33, 50] on p "Calendar" at bounding box center [26, 51] width 20 height 7
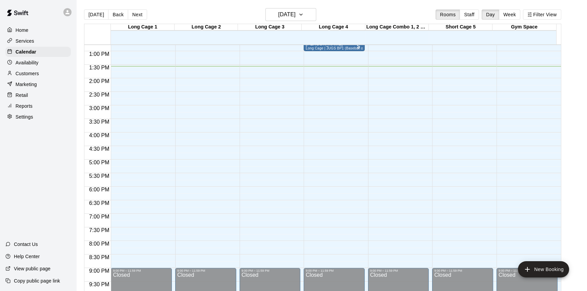
scroll to position [336, 0]
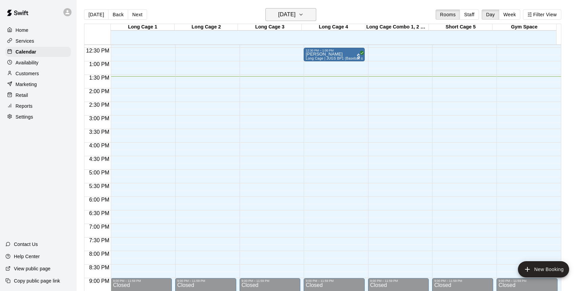
click at [278, 17] on h6 "[DATE]" at bounding box center [286, 14] width 17 height 9
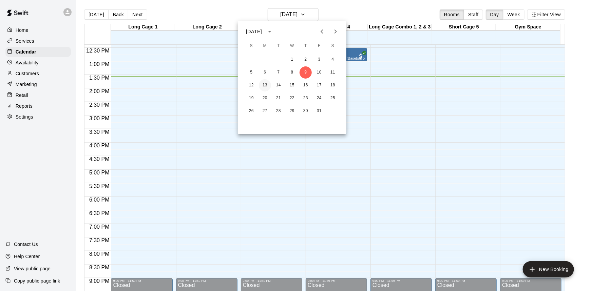
click at [267, 83] on button "13" at bounding box center [265, 85] width 12 height 12
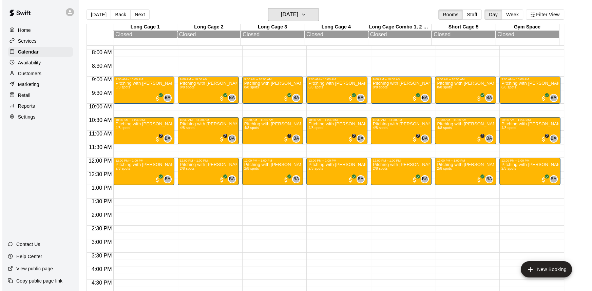
scroll to position [213, 0]
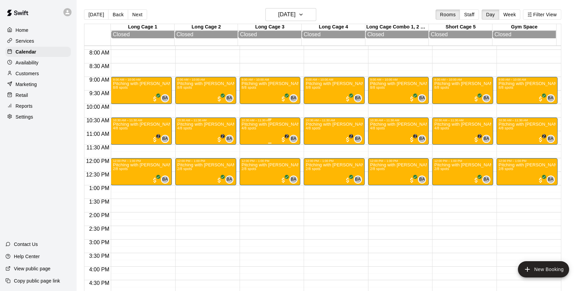
click at [271, 138] on div "Pitching with [PERSON_NAME] | Ages [DEMOGRAPHIC_DATA]| 10:30-11:30am 4/8 spots" at bounding box center [270, 267] width 57 height 291
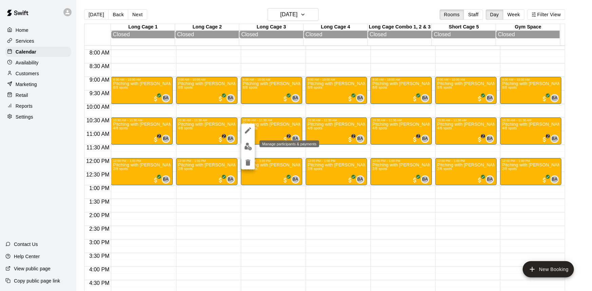
click at [245, 148] on img "edit" at bounding box center [248, 147] width 8 height 8
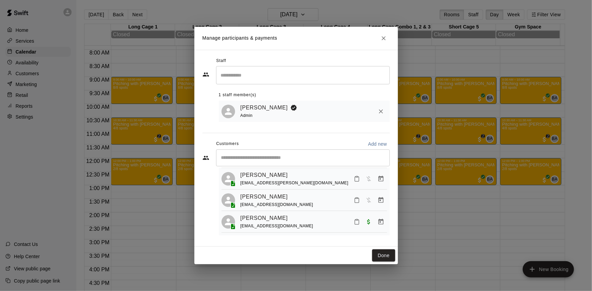
scroll to position [41, 0]
click at [375, 198] on button "Manage bookings & payment" at bounding box center [381, 200] width 12 height 12
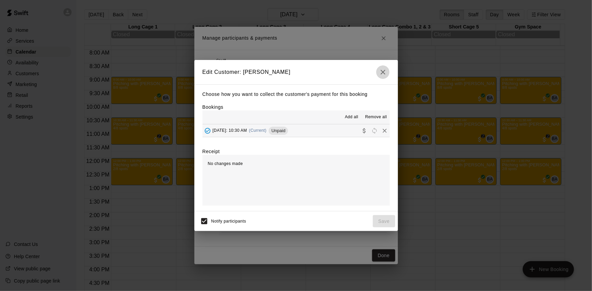
click at [379, 70] on icon "button" at bounding box center [383, 72] width 8 height 8
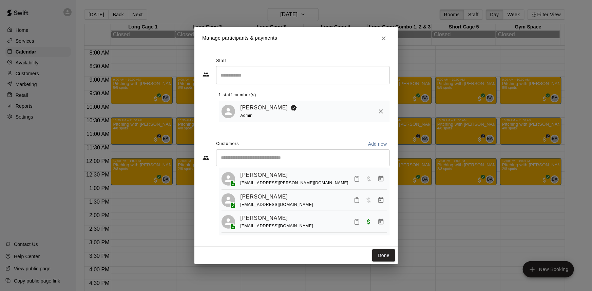
click at [265, 153] on div "​" at bounding box center [303, 157] width 174 height 17
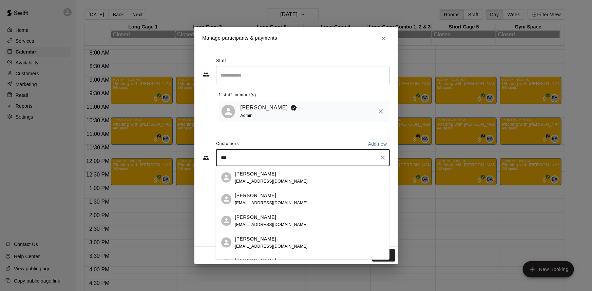
type input "****"
click at [241, 229] on div "[PERSON_NAME] [EMAIL_ADDRESS][DOMAIN_NAME]" at bounding box center [303, 221] width 174 height 22
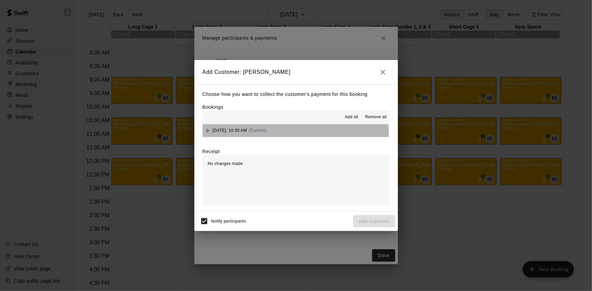
click at [295, 132] on button "[DATE]: 10:30 AM (Current)" at bounding box center [295, 130] width 187 height 13
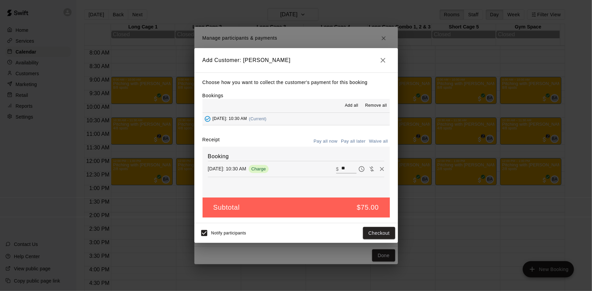
click at [356, 137] on button "Pay all later" at bounding box center [353, 141] width 28 height 11
click at [369, 233] on button "Add customer" at bounding box center [374, 233] width 42 height 13
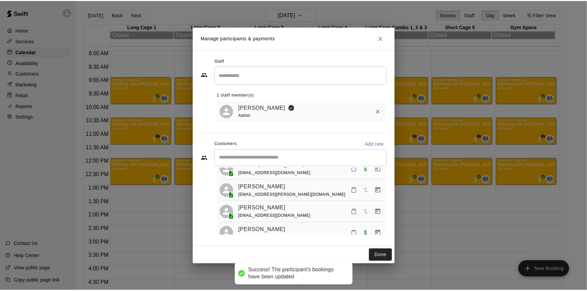
scroll to position [61, 0]
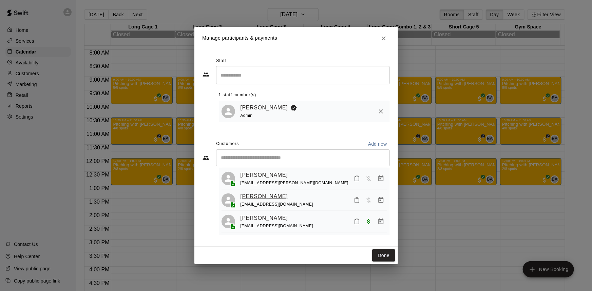
click at [262, 199] on link "[PERSON_NAME]" at bounding box center [263, 196] width 47 height 9
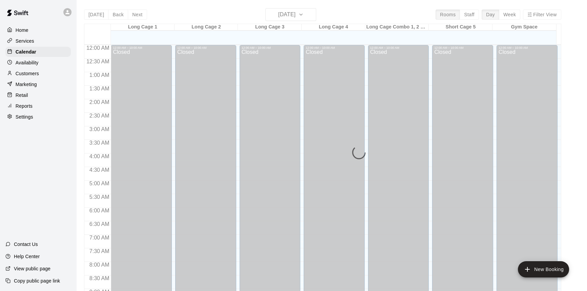
scroll to position [368, 0]
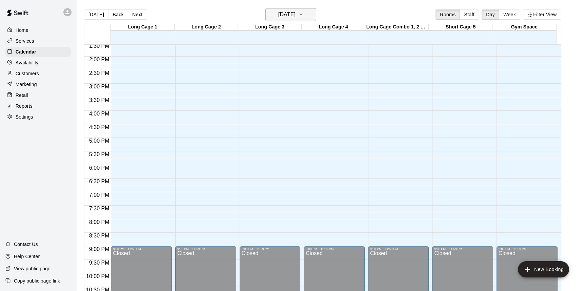
click at [278, 17] on h6 "[DATE]" at bounding box center [286, 14] width 17 height 9
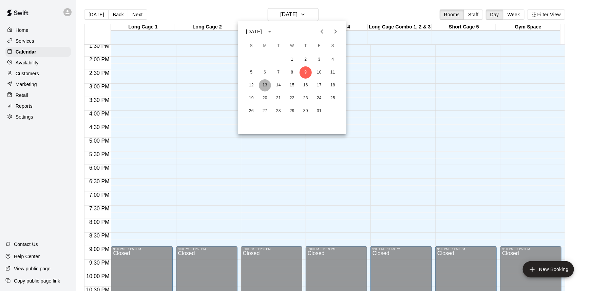
click at [265, 85] on button "13" at bounding box center [265, 85] width 12 height 12
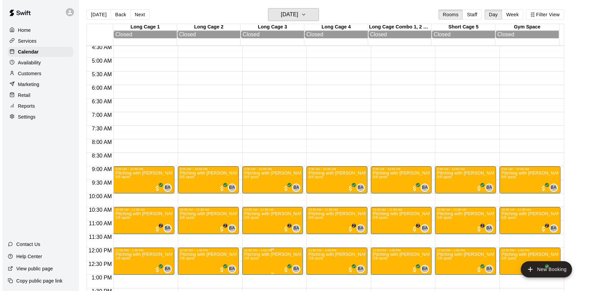
scroll to position [183, 0]
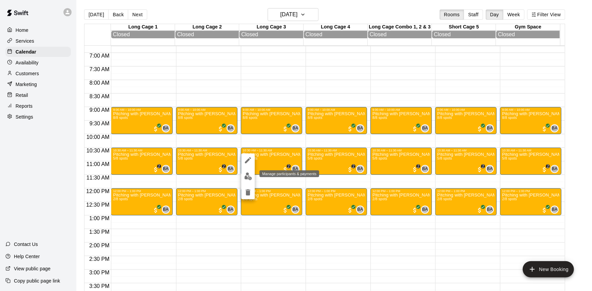
click at [246, 177] on img "edit" at bounding box center [248, 177] width 8 height 8
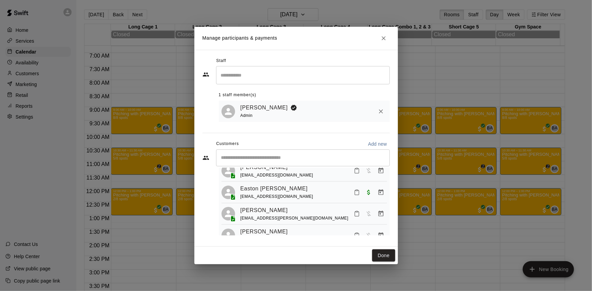
scroll to position [63, 0]
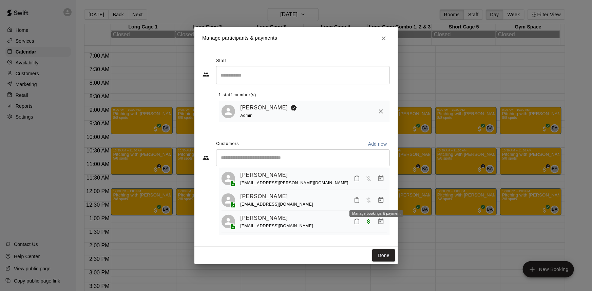
click at [375, 200] on button "Manage bookings & payment" at bounding box center [381, 200] width 12 height 12
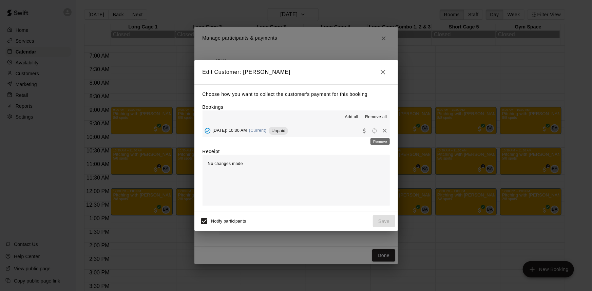
click at [381, 132] on icon "Remove" at bounding box center [384, 130] width 7 height 7
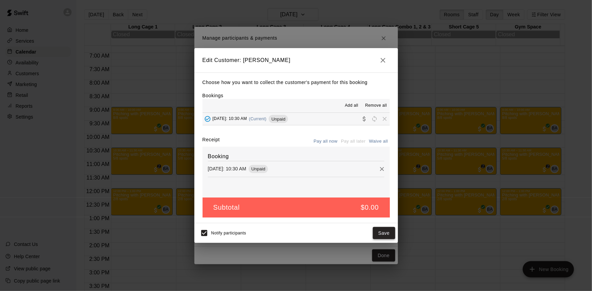
click at [380, 232] on button "Save" at bounding box center [384, 233] width 22 height 13
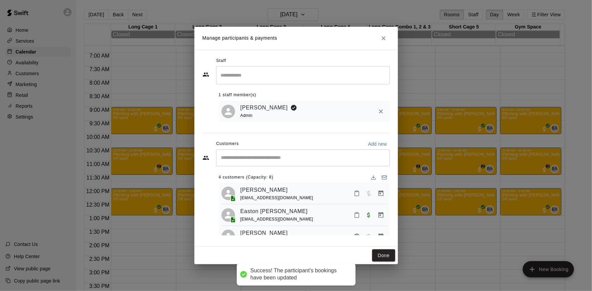
scroll to position [0, 0]
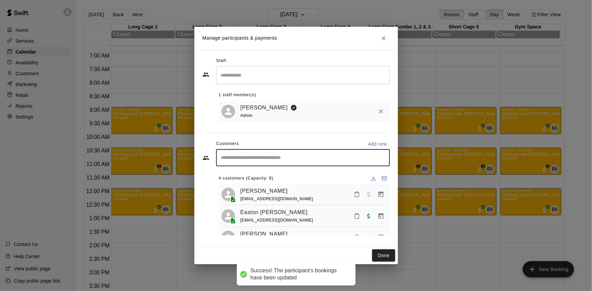
click at [280, 160] on input "Start typing to search customers..." at bounding box center [302, 158] width 167 height 7
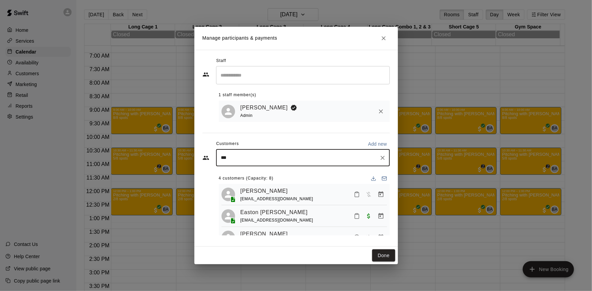
type input "****"
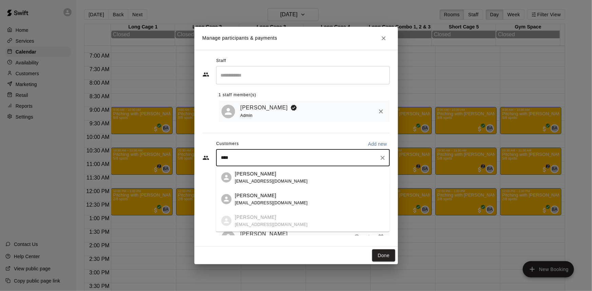
click at [291, 197] on div "[PERSON_NAME] [EMAIL_ADDRESS][DOMAIN_NAME]" at bounding box center [309, 199] width 149 height 15
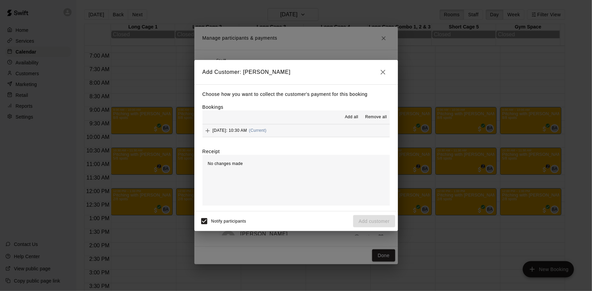
click at [301, 129] on button "[DATE]: 10:30 AM (Current)" at bounding box center [295, 130] width 187 height 13
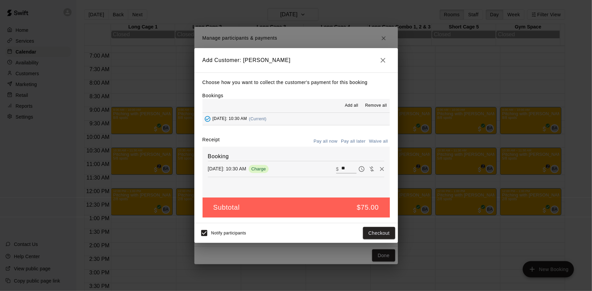
click at [344, 139] on button "Pay all later" at bounding box center [353, 141] width 28 height 11
click at [370, 234] on button "Add customer" at bounding box center [374, 233] width 42 height 13
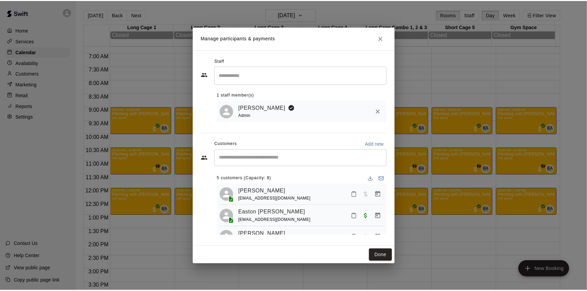
scroll to position [61, 0]
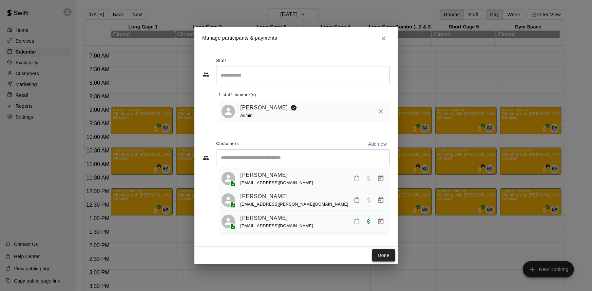
click at [385, 256] on button "Done" at bounding box center [383, 255] width 23 height 13
